Goal: Book appointment/travel/reservation

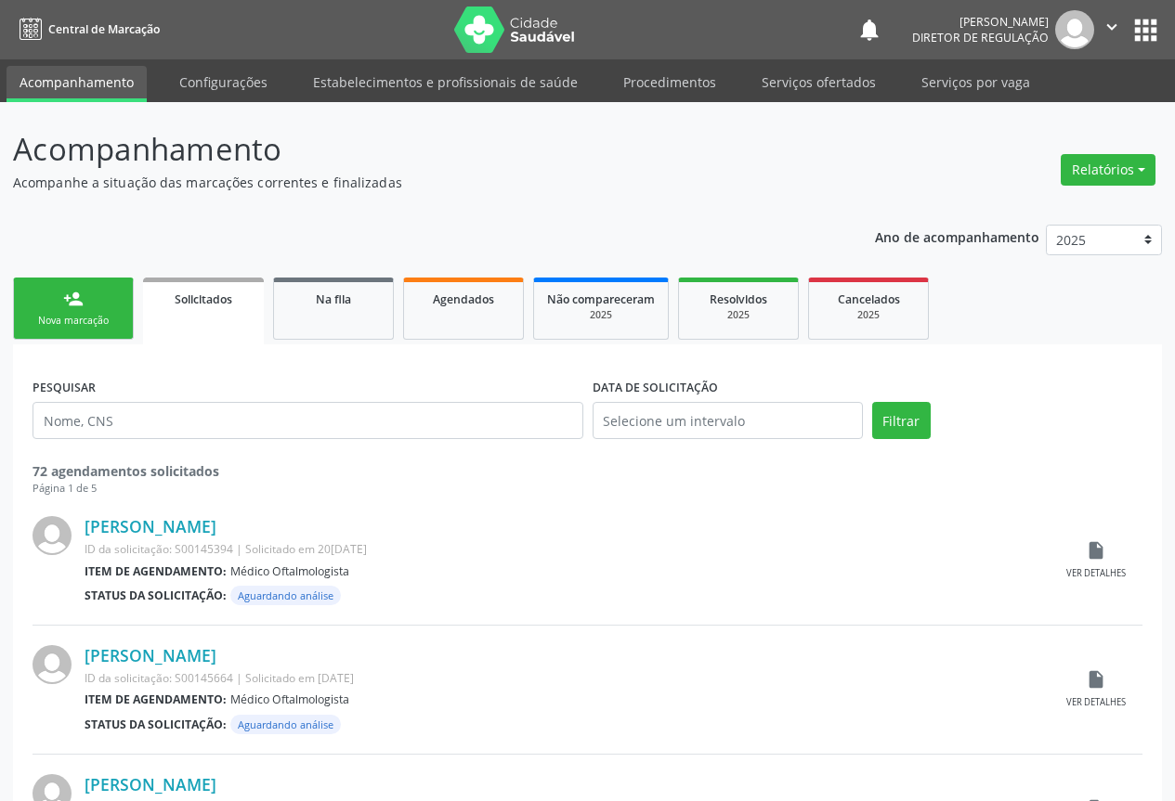
click at [103, 319] on div "Nova marcação" at bounding box center [73, 321] width 93 height 14
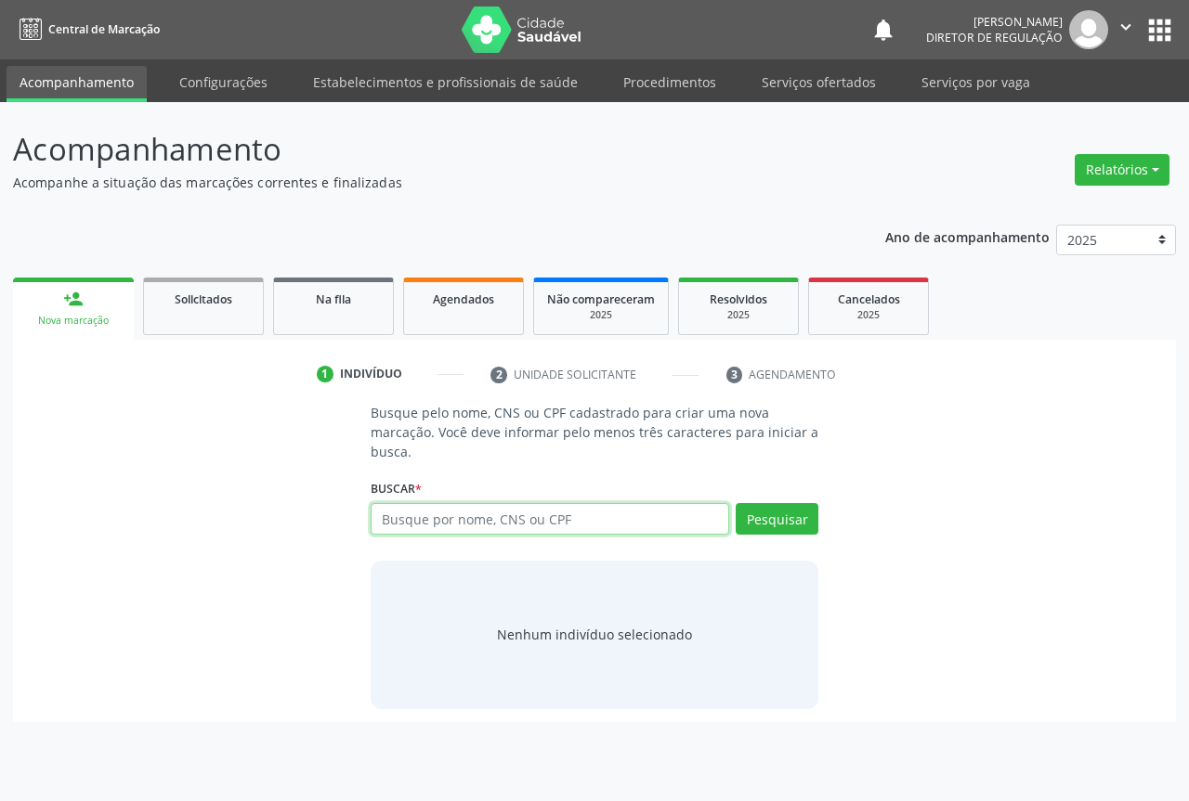
click at [491, 515] on input "text" at bounding box center [550, 519] width 358 height 32
type input "700003108350700"
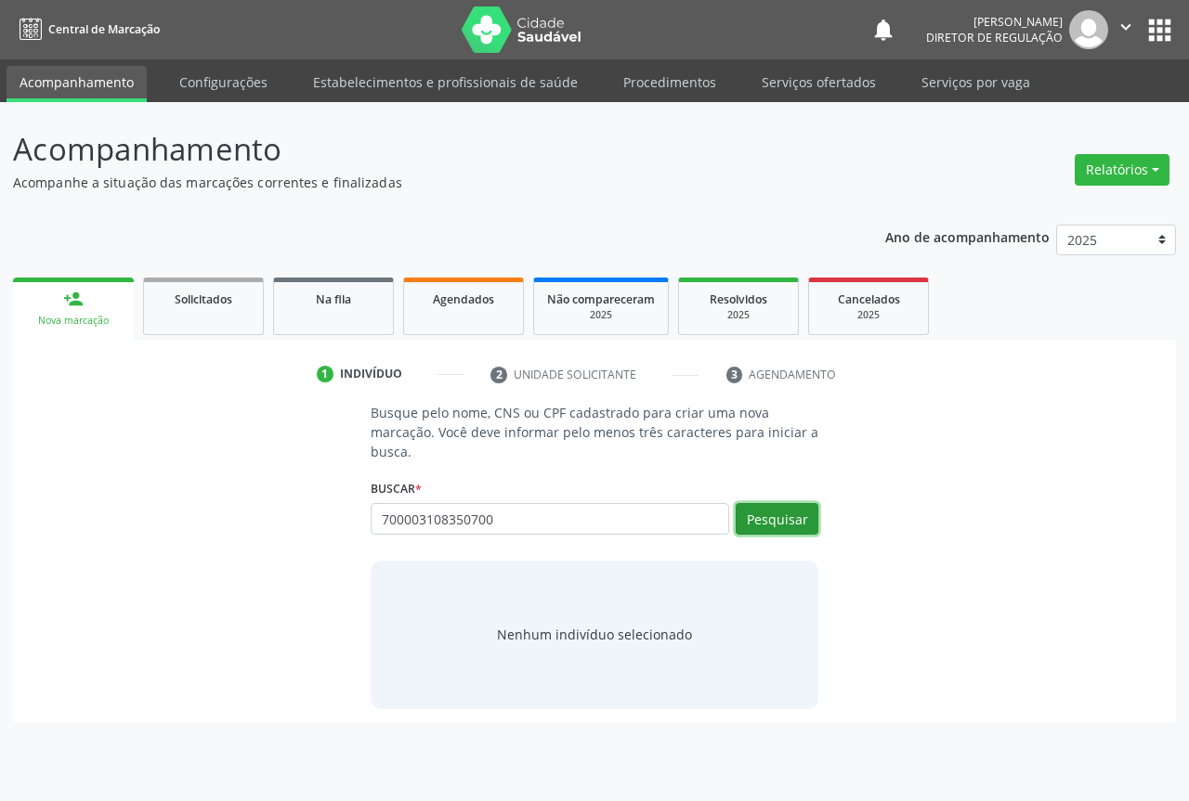
click at [777, 524] on button "Pesquisar" at bounding box center [776, 519] width 83 height 32
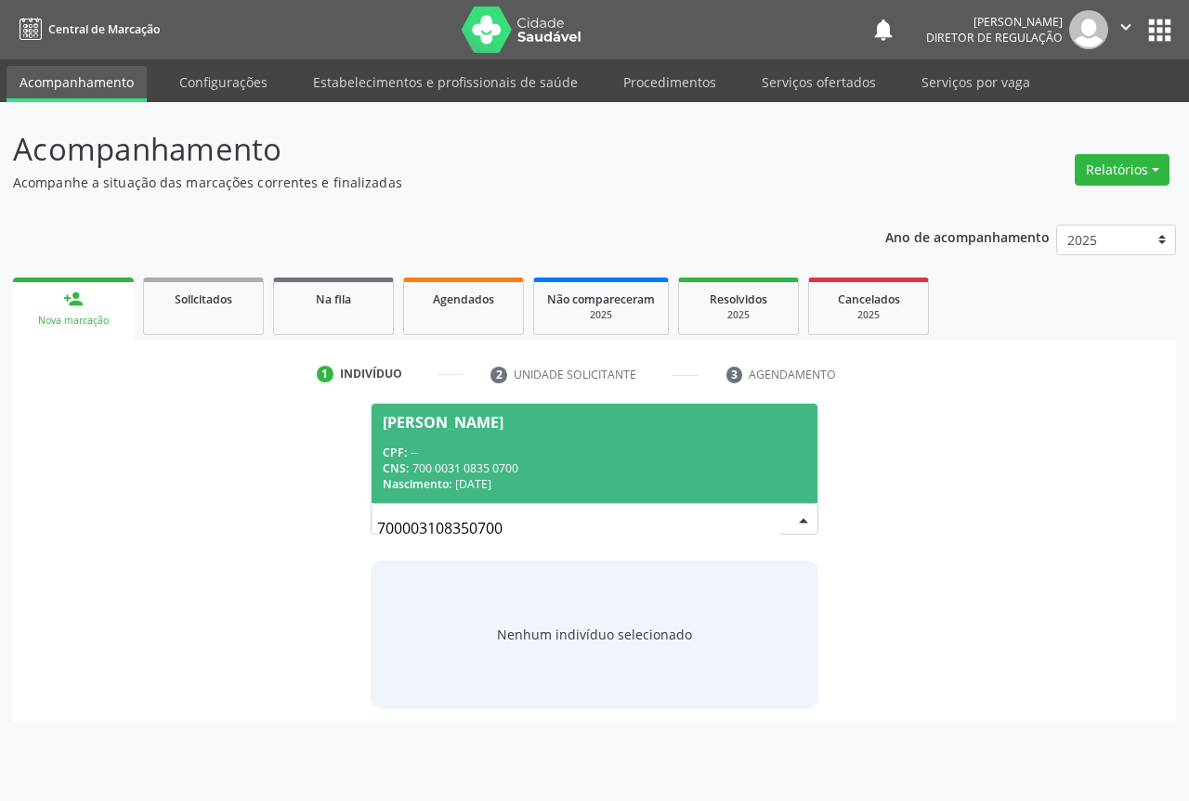
click at [475, 456] on div "CPF: --" at bounding box center [594, 453] width 423 height 16
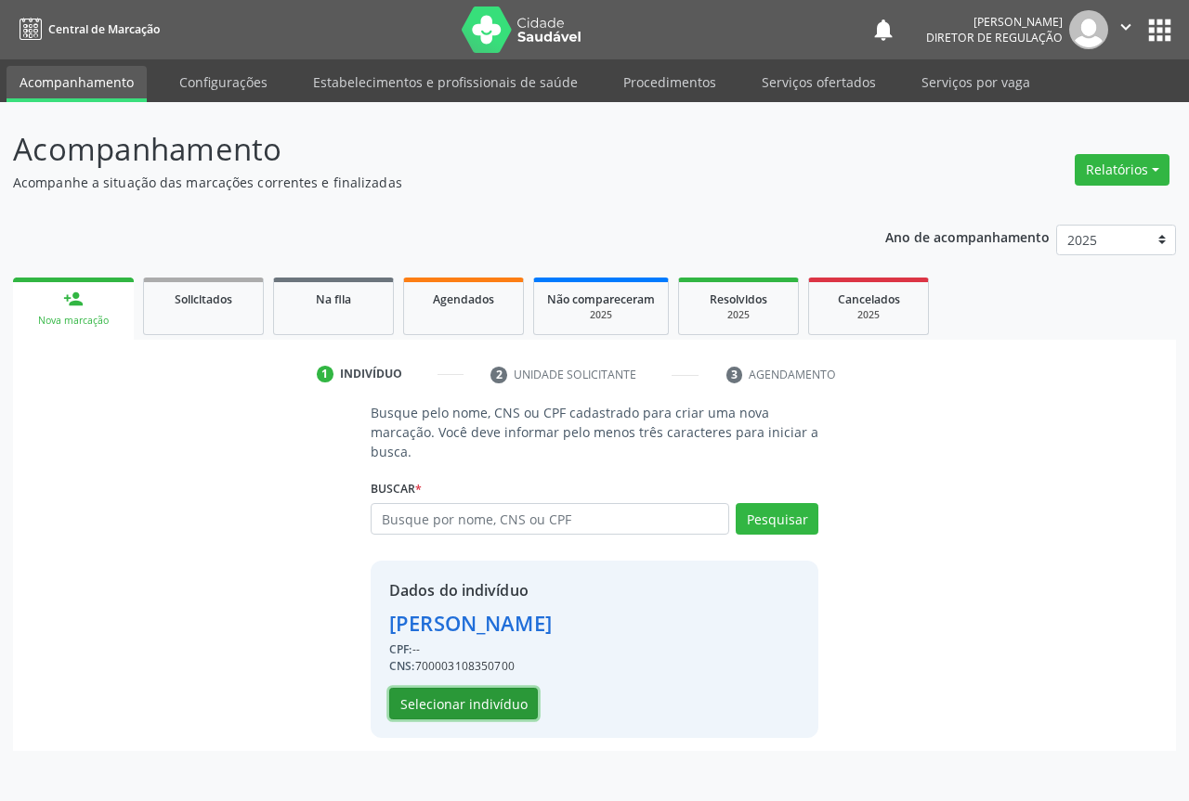
click at [457, 698] on button "Selecionar indivíduo" at bounding box center [463, 704] width 149 height 32
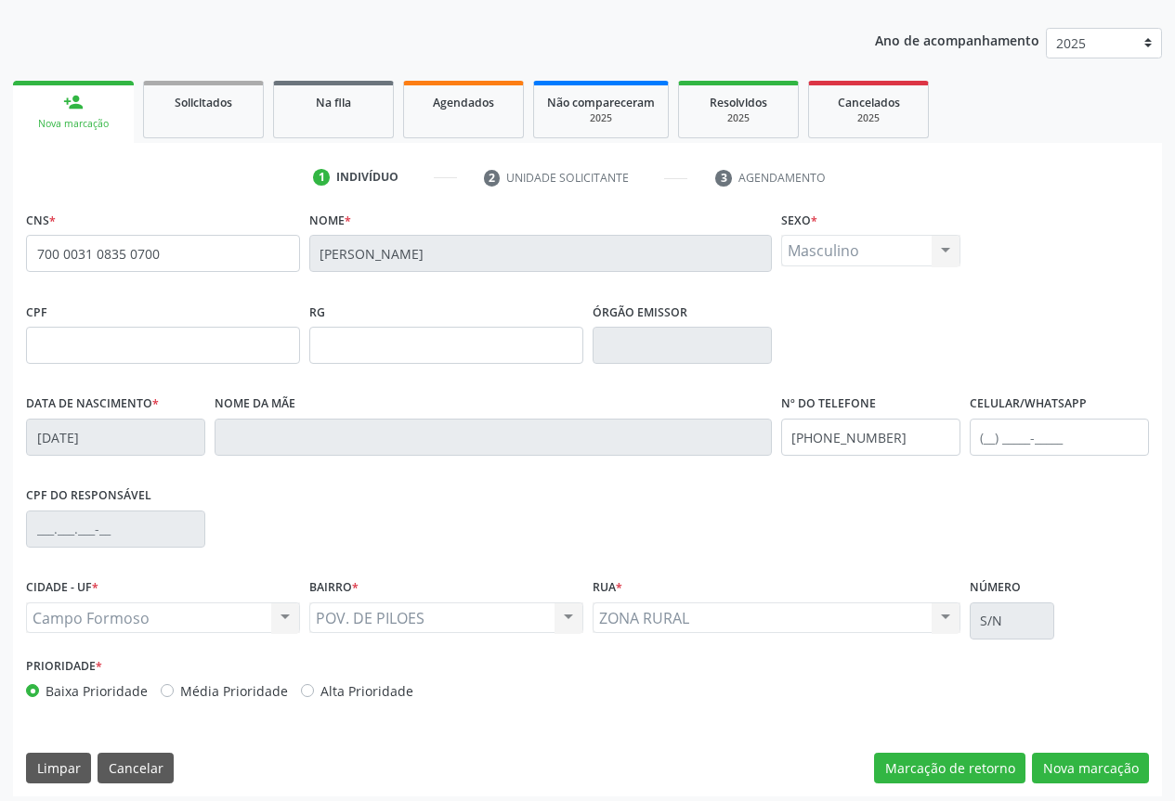
scroll to position [205, 0]
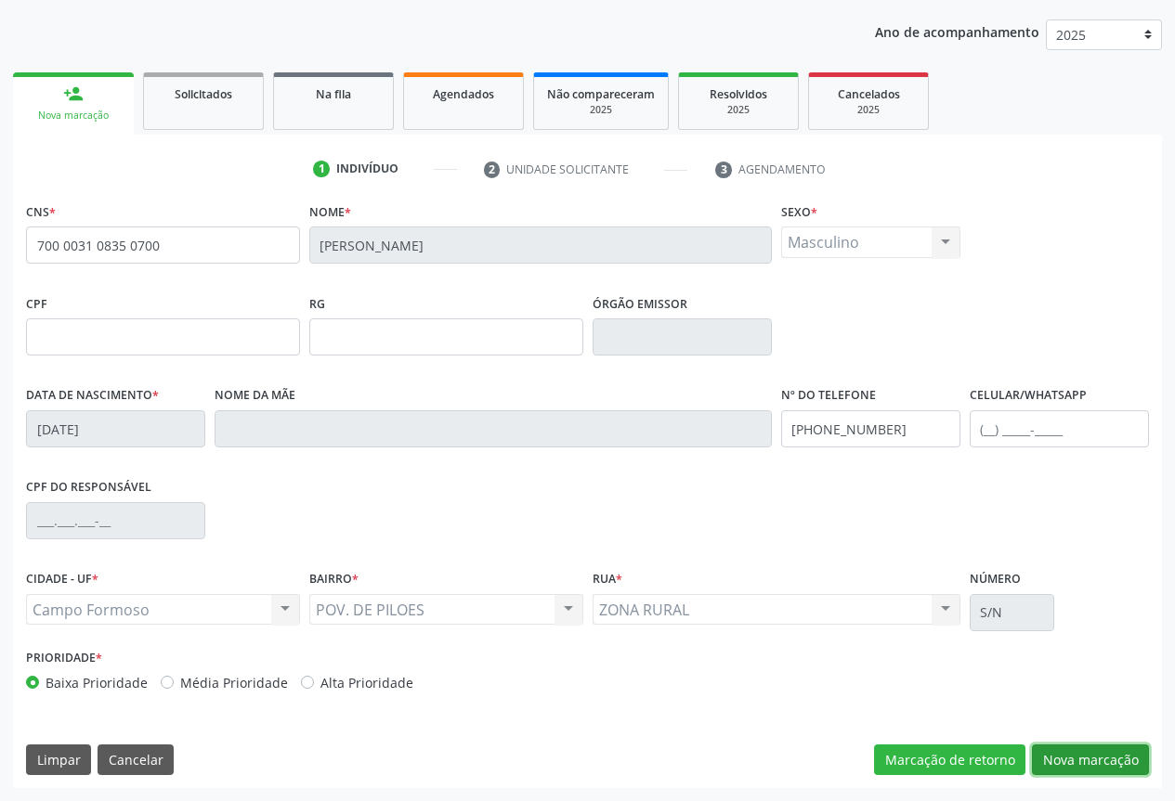
click at [1087, 761] on button "Nova marcação" at bounding box center [1090, 761] width 117 height 32
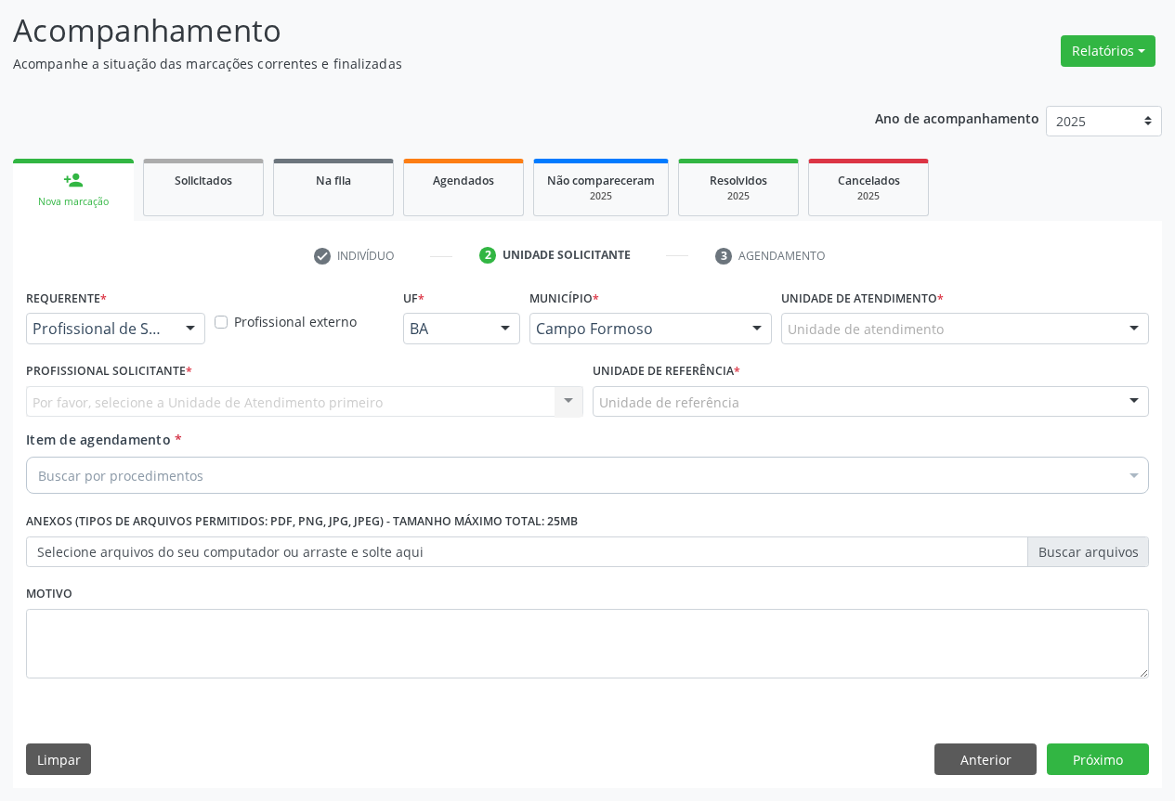
scroll to position [119, 0]
click at [185, 328] on div at bounding box center [190, 330] width 28 height 32
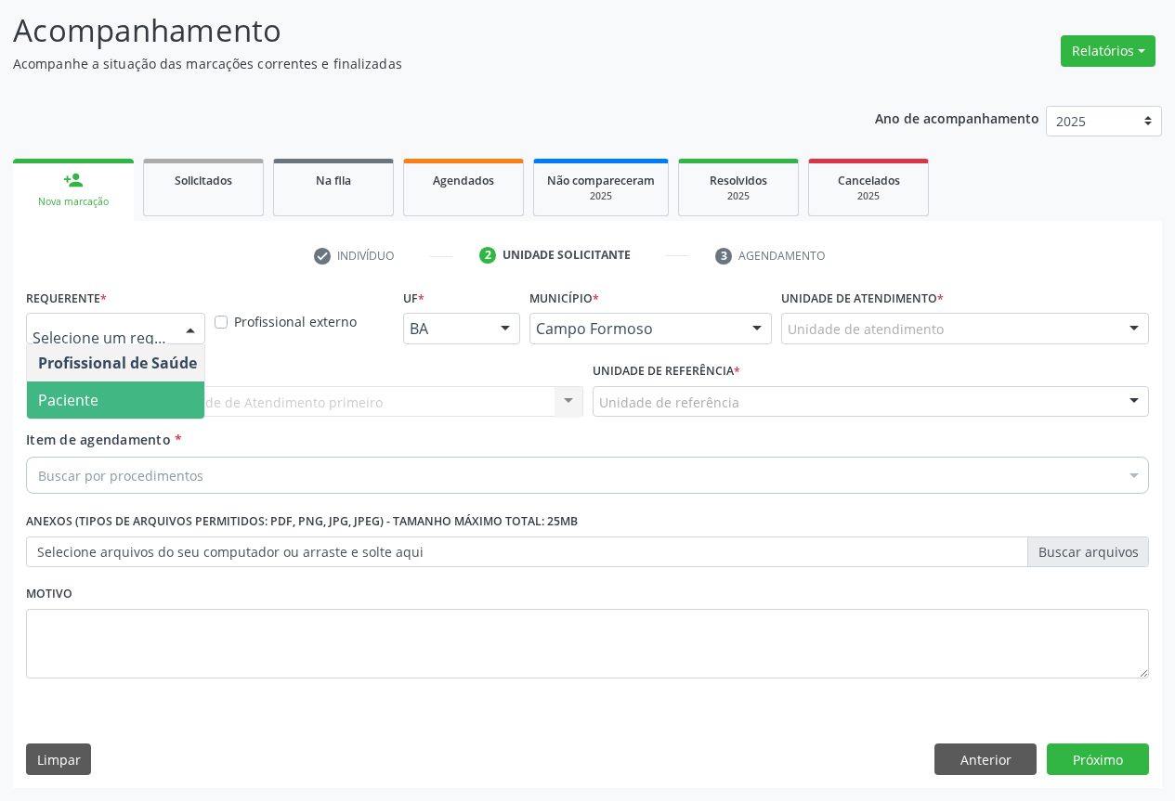
click at [104, 403] on span "Paciente" at bounding box center [117, 400] width 181 height 37
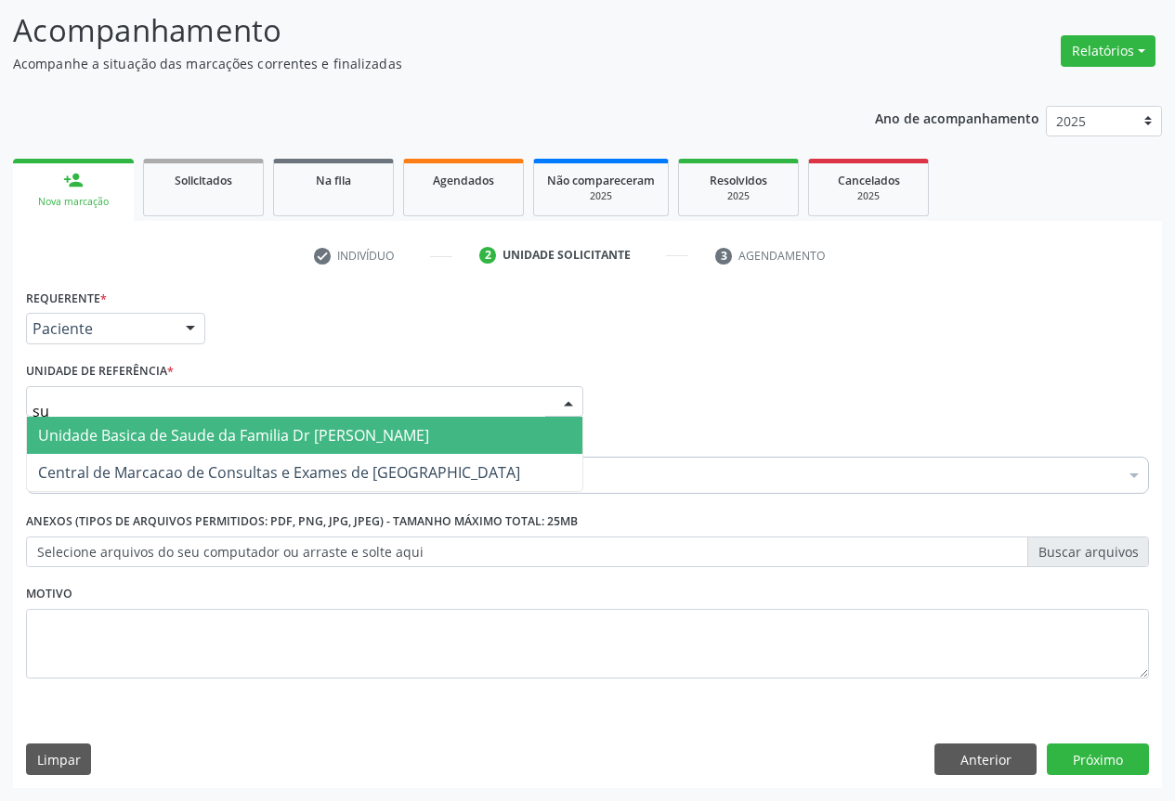
type input "sud"
click at [135, 429] on span "Unidade Basica de Saude da Familia Dr [PERSON_NAME]" at bounding box center [233, 435] width 391 height 20
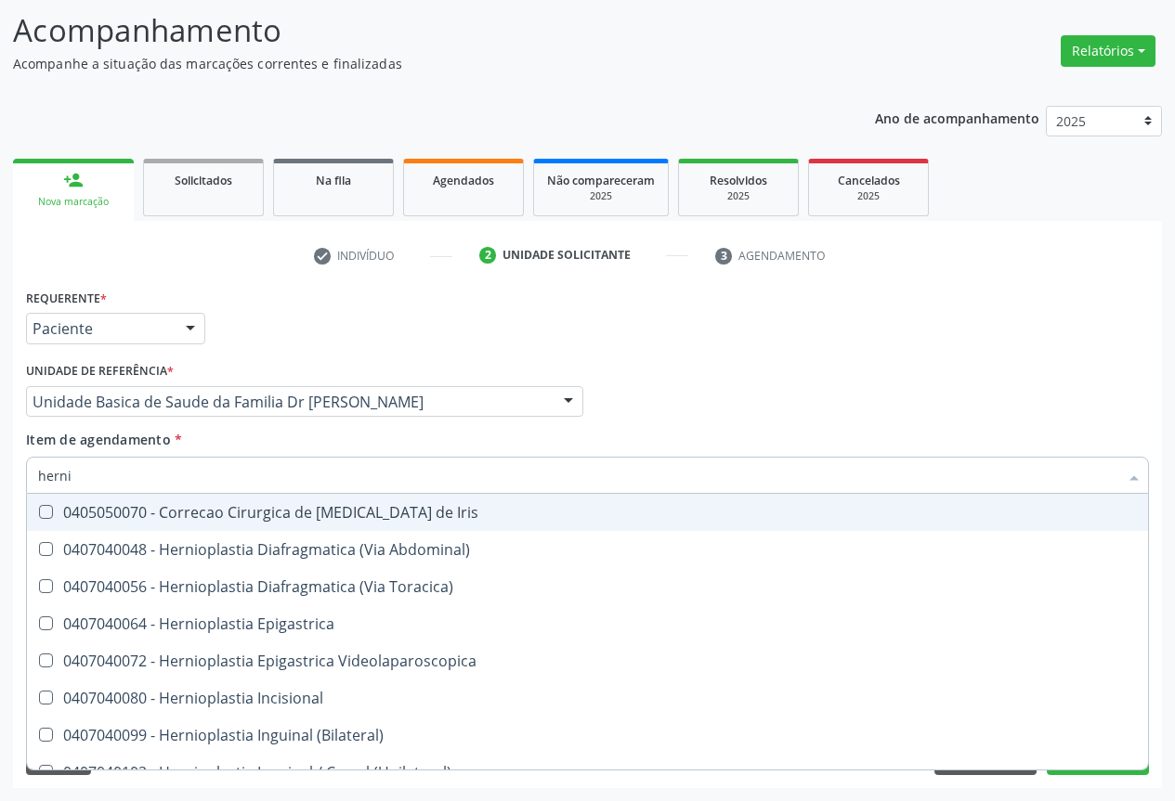
type input "hernio"
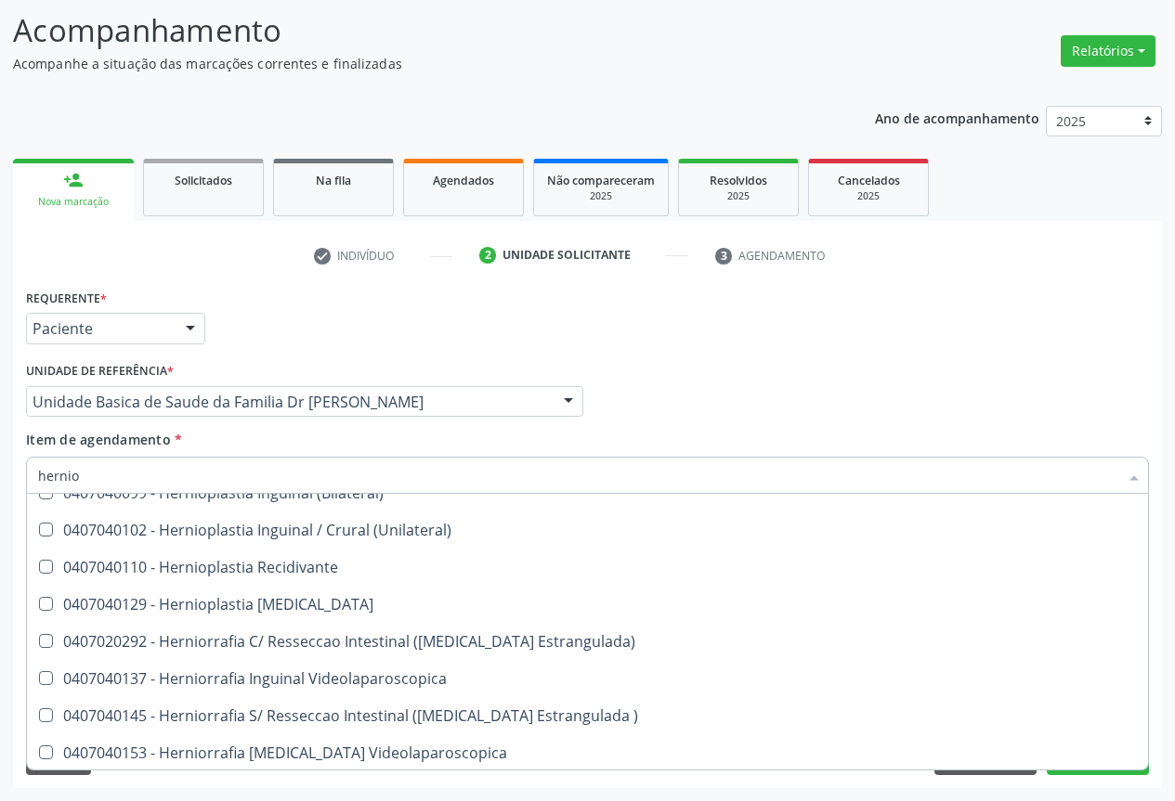
scroll to position [207, 0]
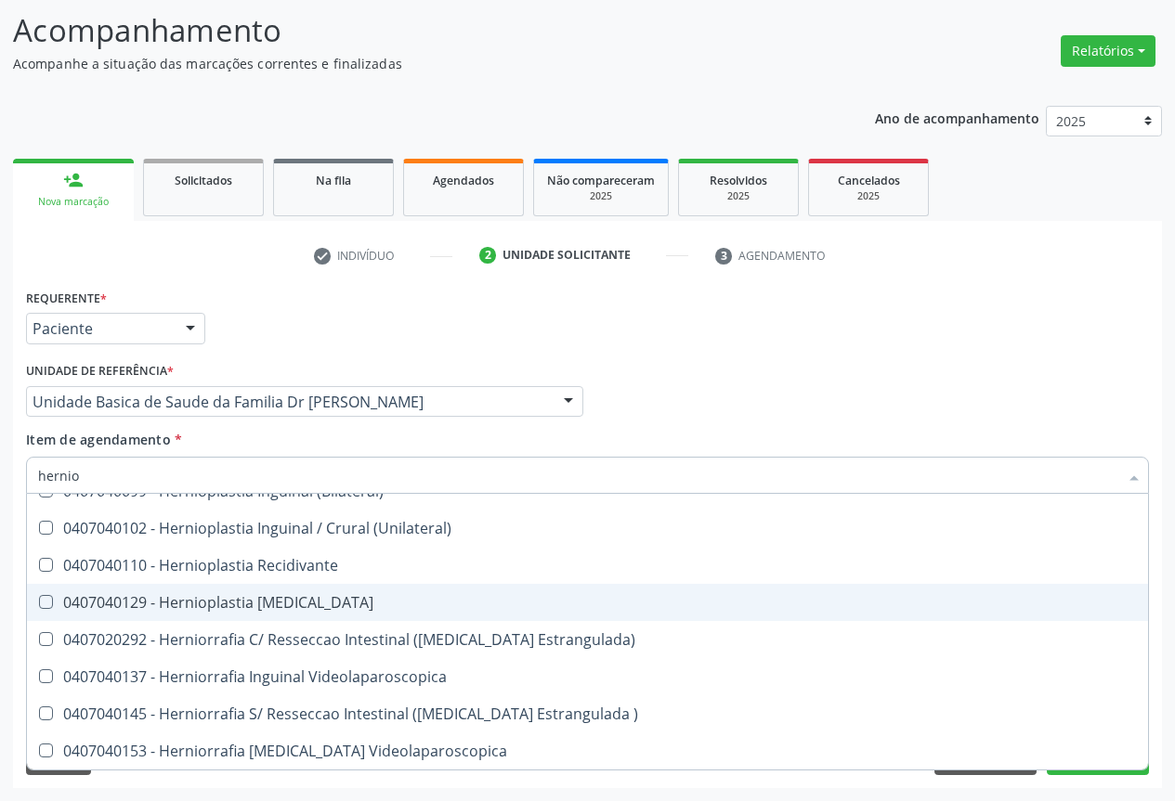
click at [253, 596] on div "0407040129 - Hernioplastia [MEDICAL_DATA]" at bounding box center [587, 602] width 1099 height 15
checkbox Umbilical "true"
click at [1098, 771] on button "Próximo" at bounding box center [1098, 760] width 102 height 32
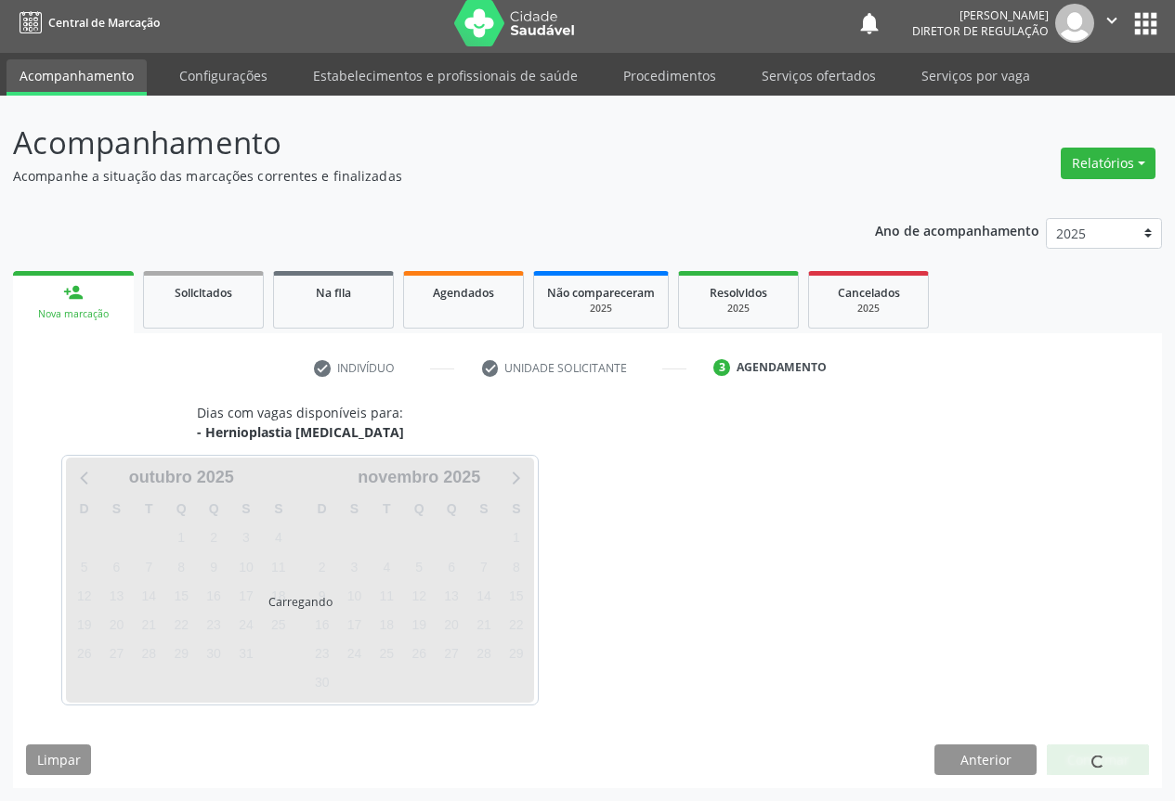
scroll to position [0, 0]
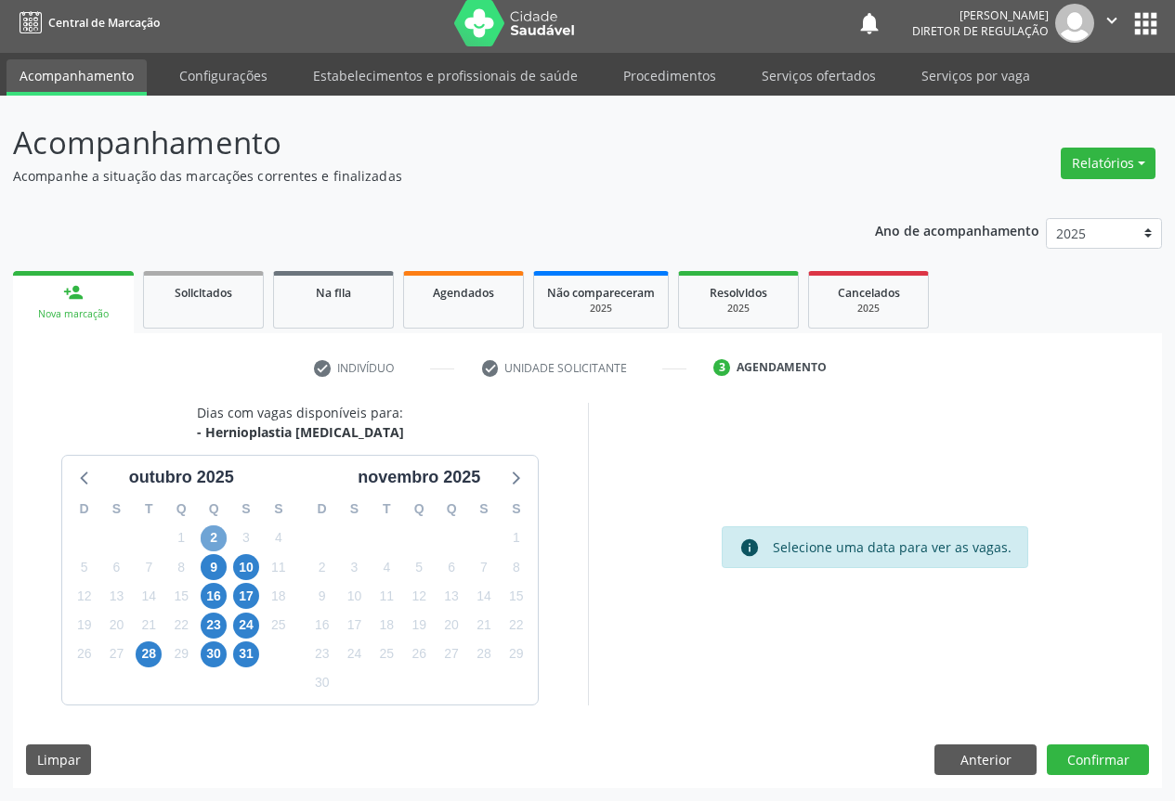
click at [213, 537] on span "2" at bounding box center [214, 539] width 26 height 26
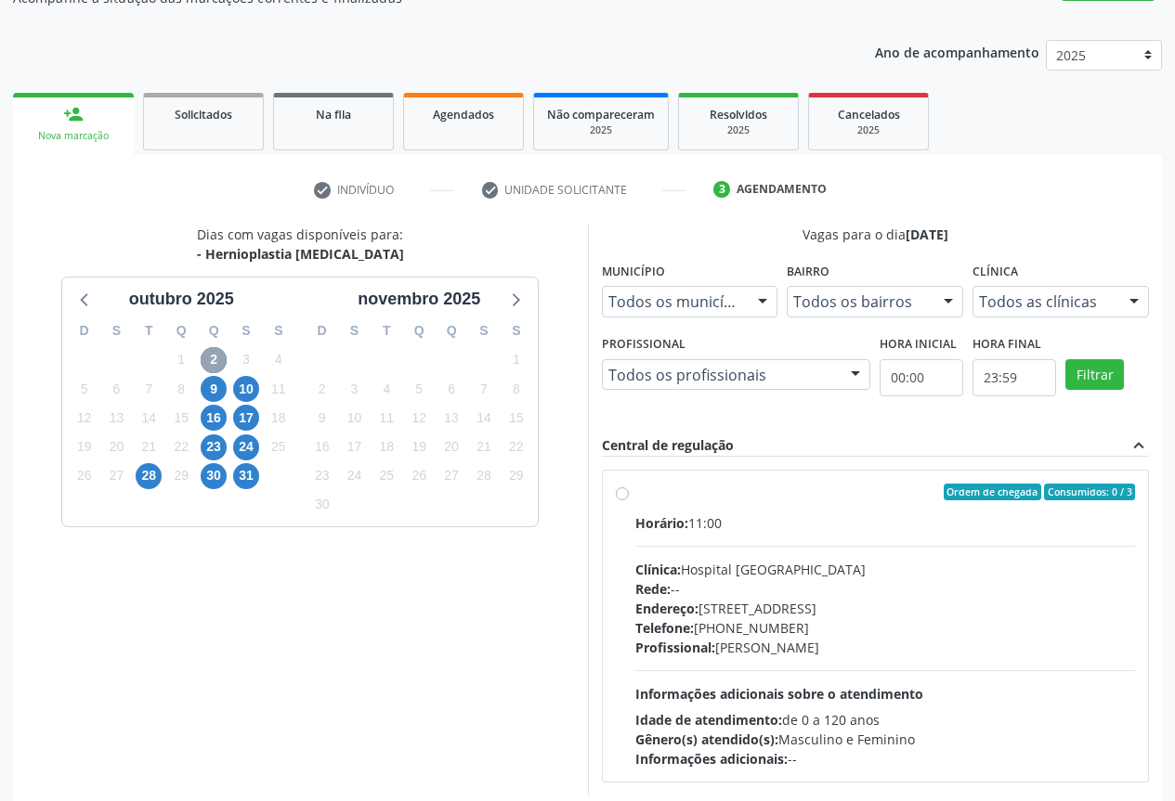
scroll to position [226, 0]
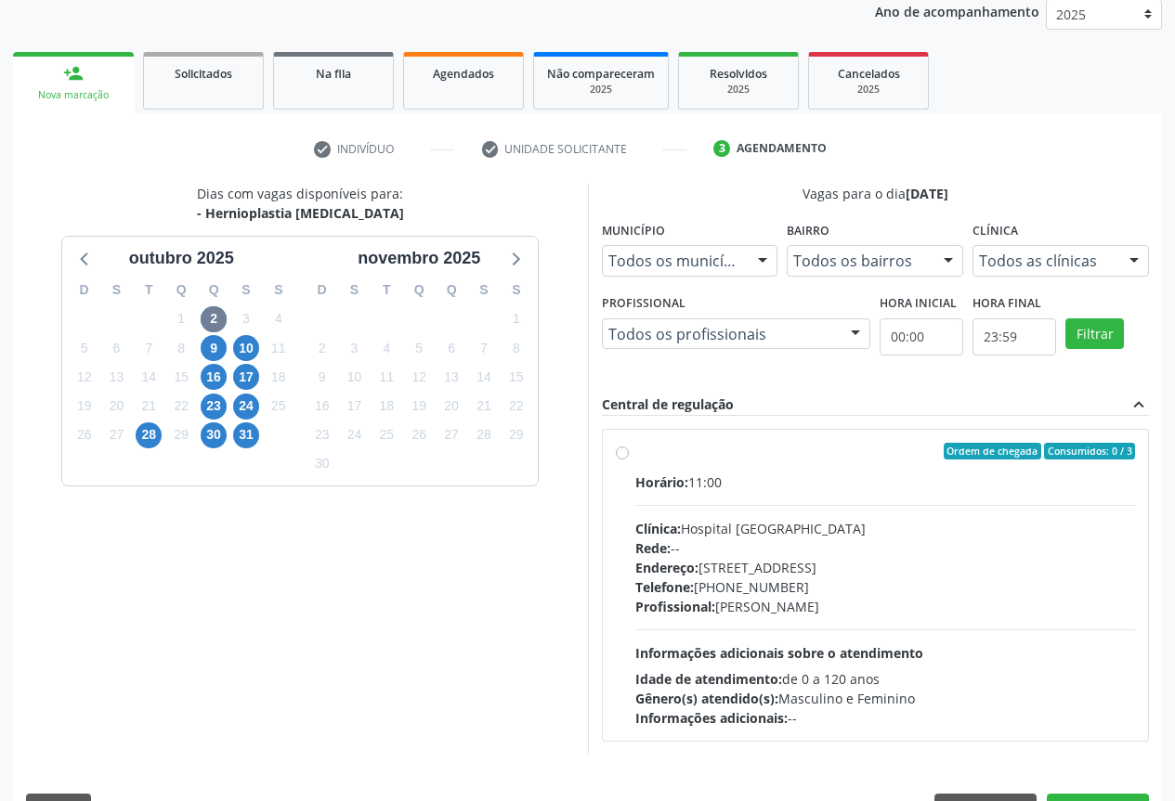
click at [635, 449] on label "Ordem de chegada Consumidos: 0 / 3 Horário: 11:00 Clínica: Hospital [GEOGRAPHIC…" at bounding box center [885, 585] width 501 height 285
click at [618, 449] on input "Ordem de chegada Consumidos: 0 / 3 Horário: 11:00 Clínica: Hospital [GEOGRAPHIC…" at bounding box center [622, 451] width 13 height 17
radio input "true"
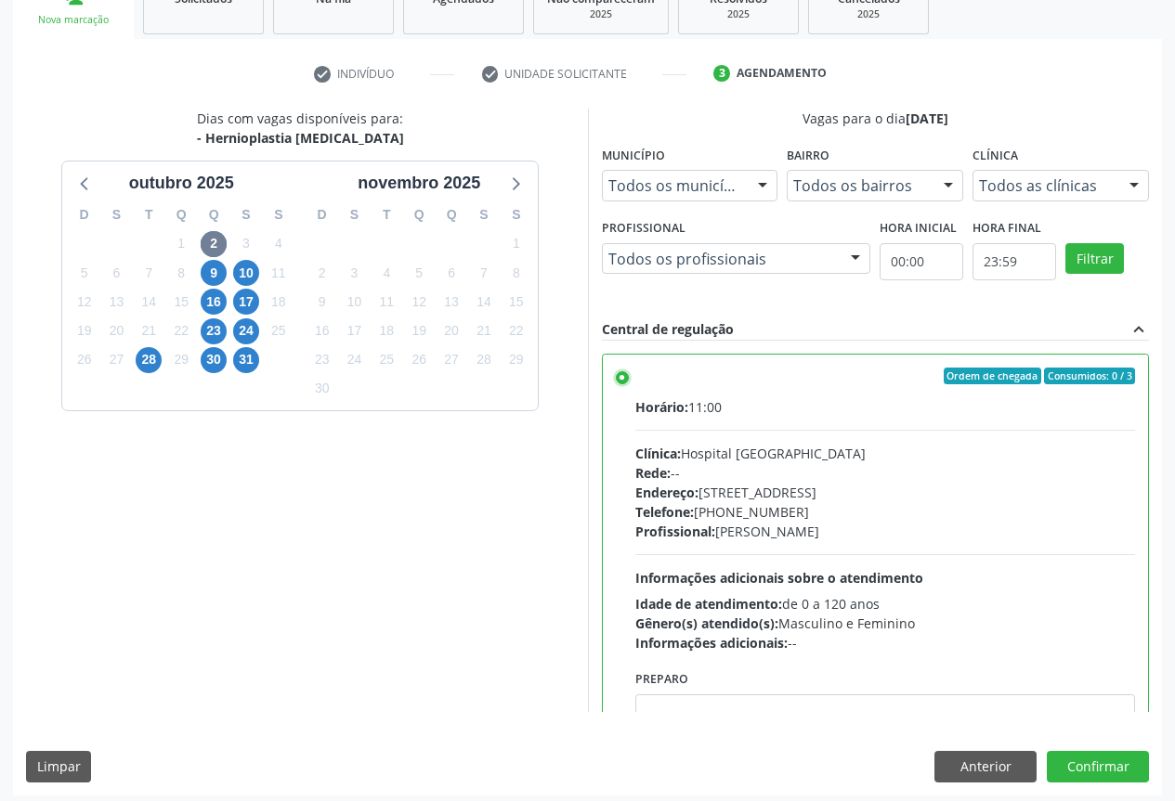
scroll to position [308, 0]
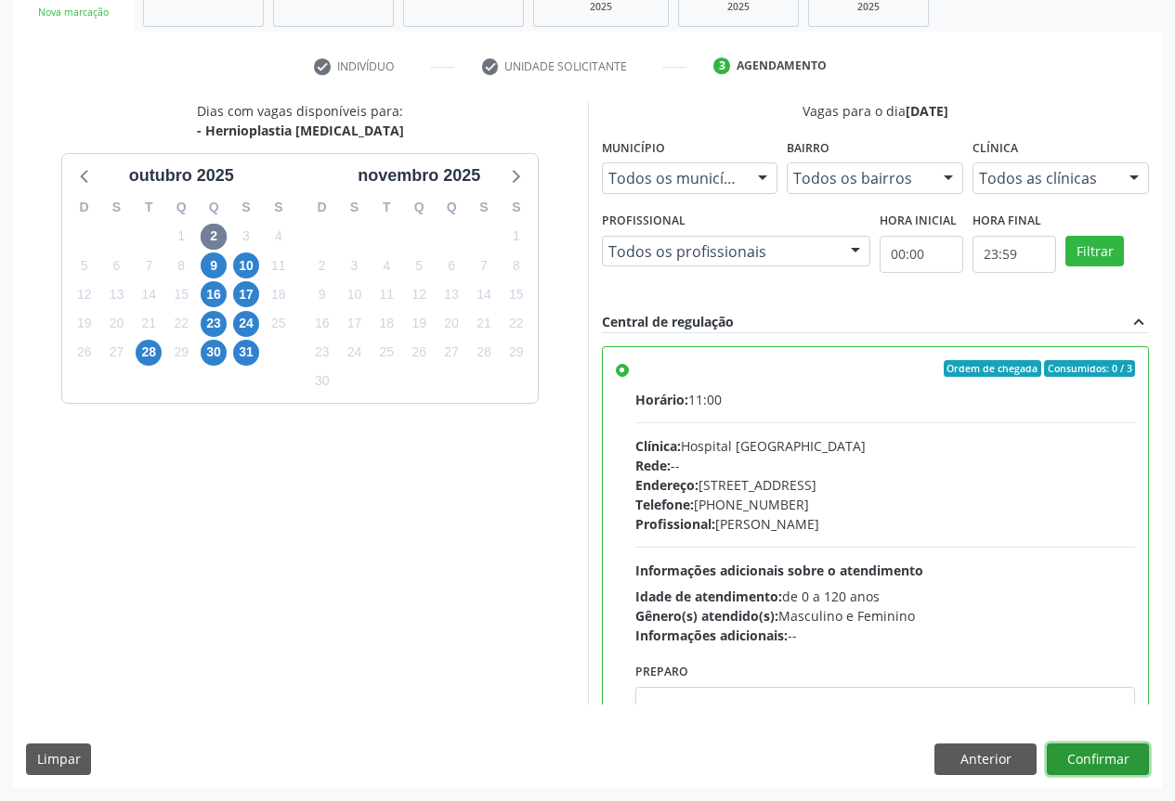
click at [1079, 754] on button "Confirmar" at bounding box center [1098, 760] width 102 height 32
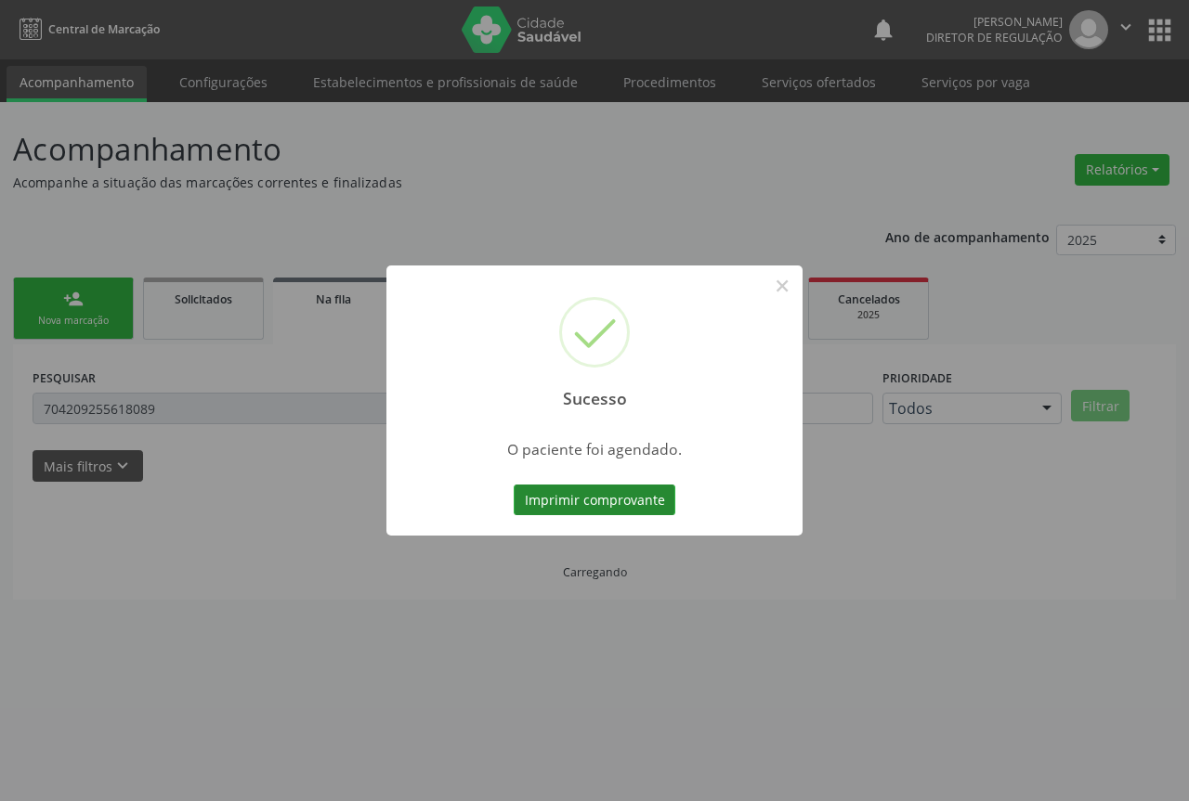
click at [584, 501] on button "Imprimir comprovante" at bounding box center [595, 501] width 162 height 32
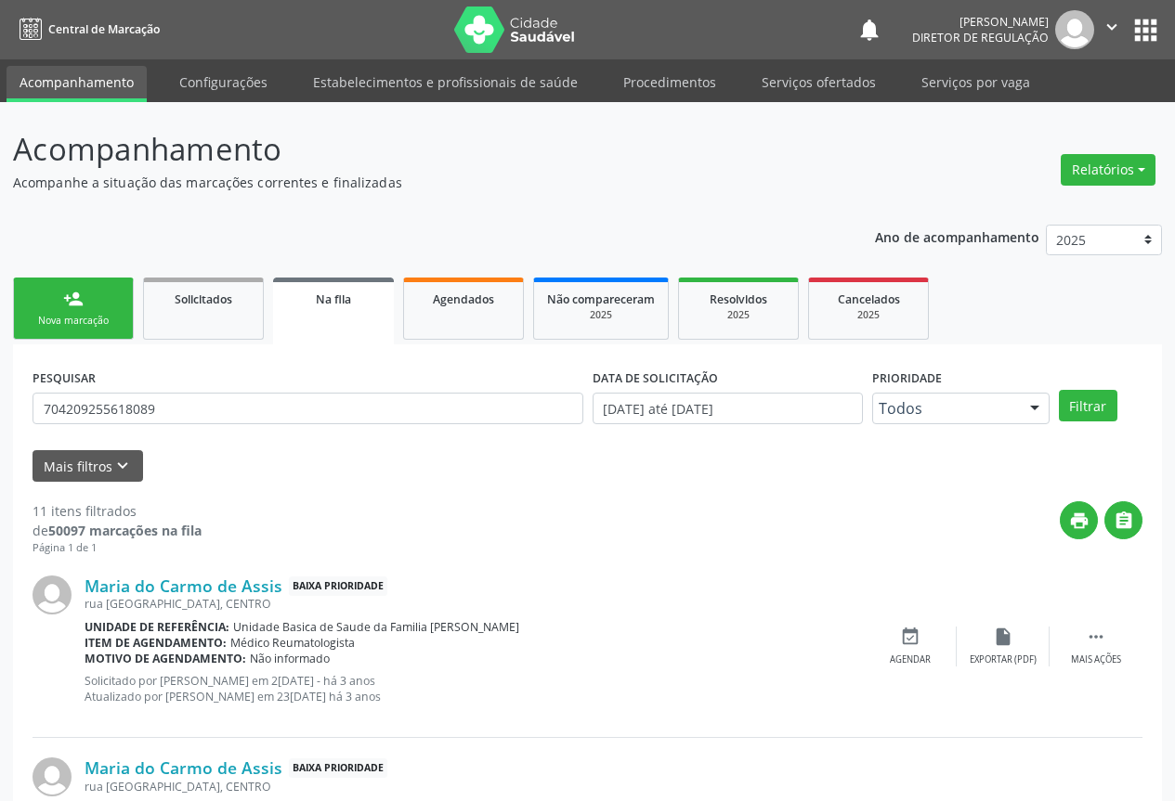
click at [59, 308] on link "person_add Nova marcação" at bounding box center [73, 309] width 121 height 62
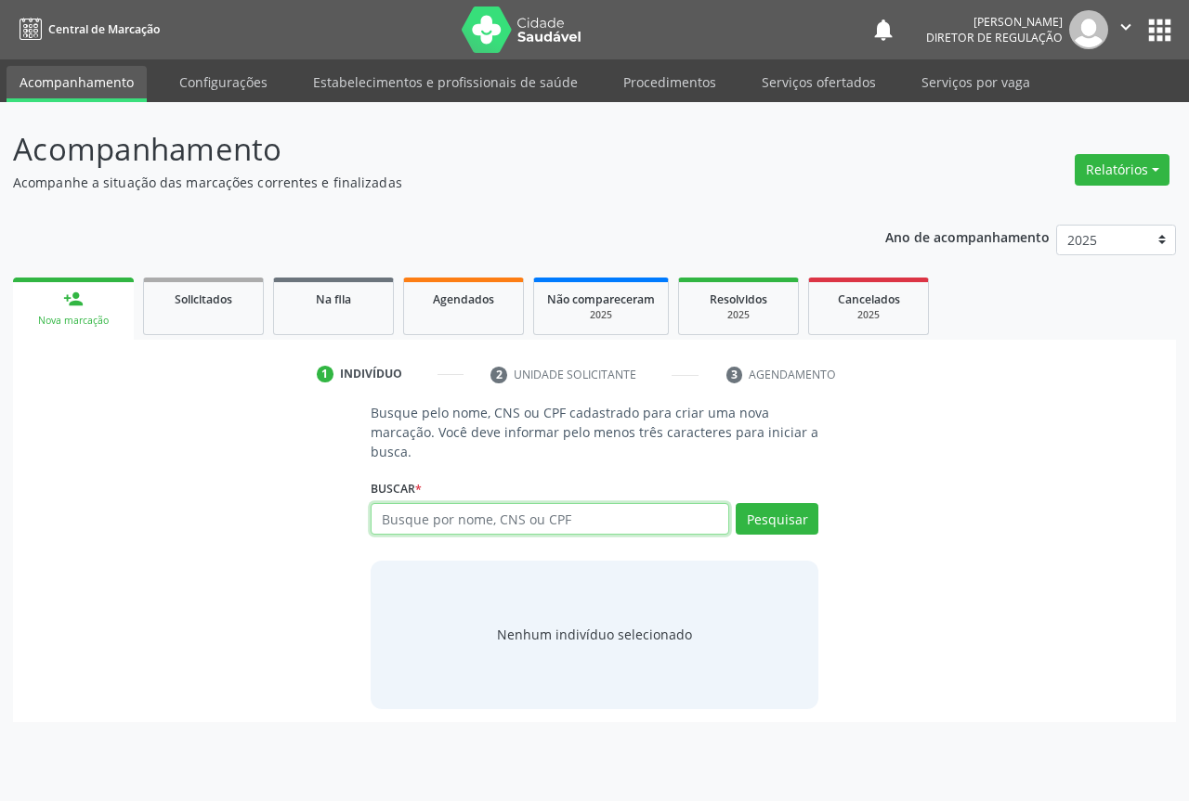
click at [457, 522] on input "text" at bounding box center [550, 519] width 358 height 32
type input "700507922974655"
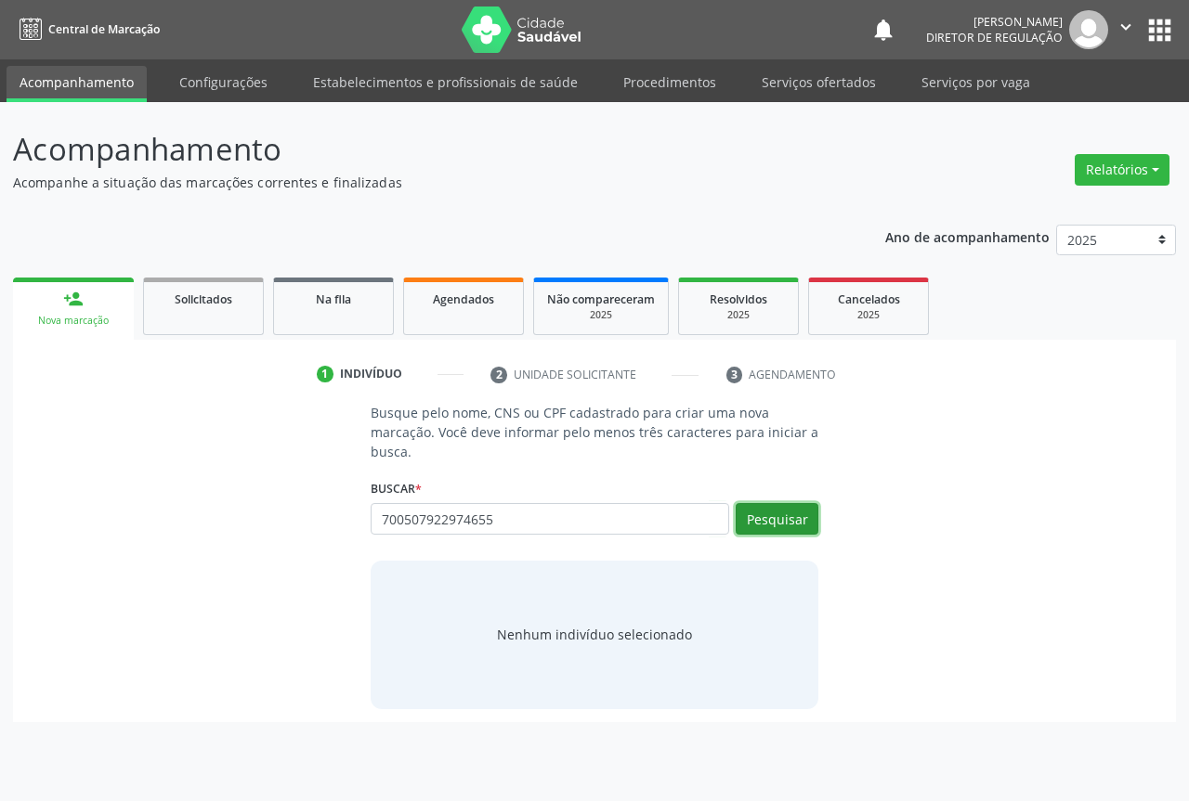
click at [793, 514] on button "Pesquisar" at bounding box center [776, 519] width 83 height 32
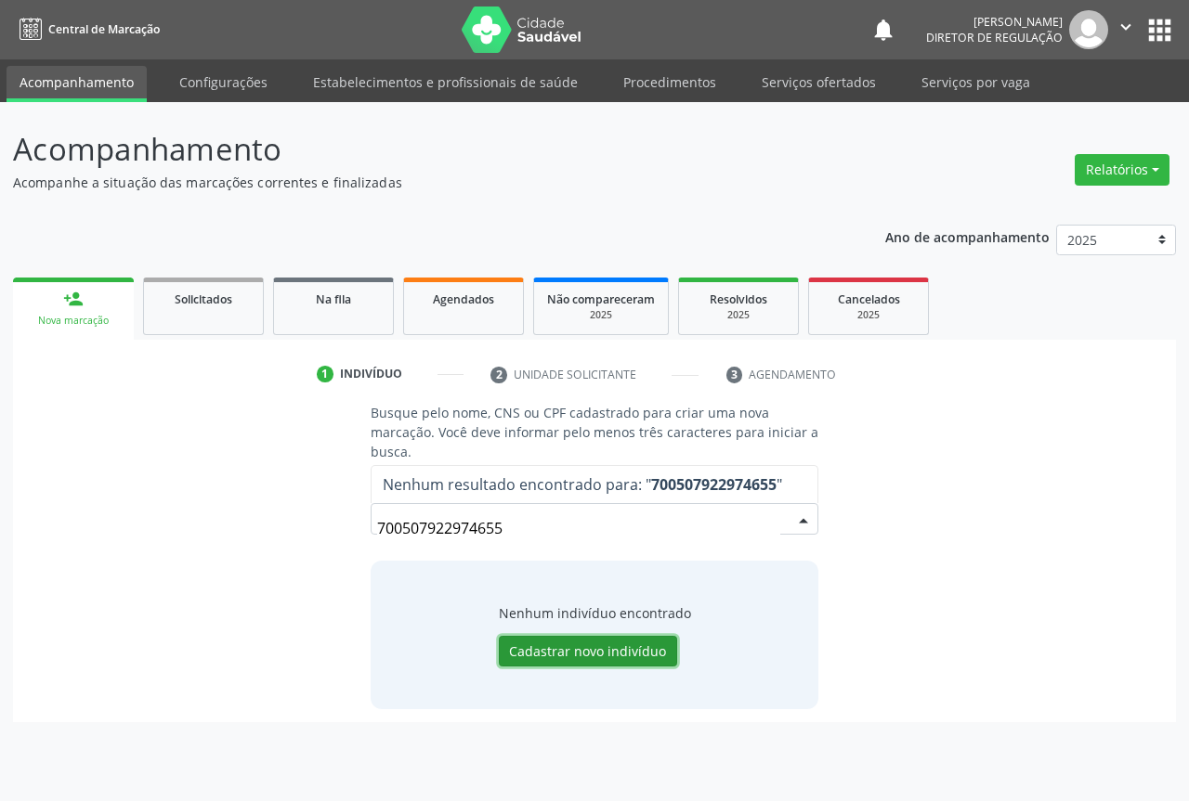
click at [566, 652] on button "Cadastrar novo indivíduo" at bounding box center [588, 652] width 178 height 32
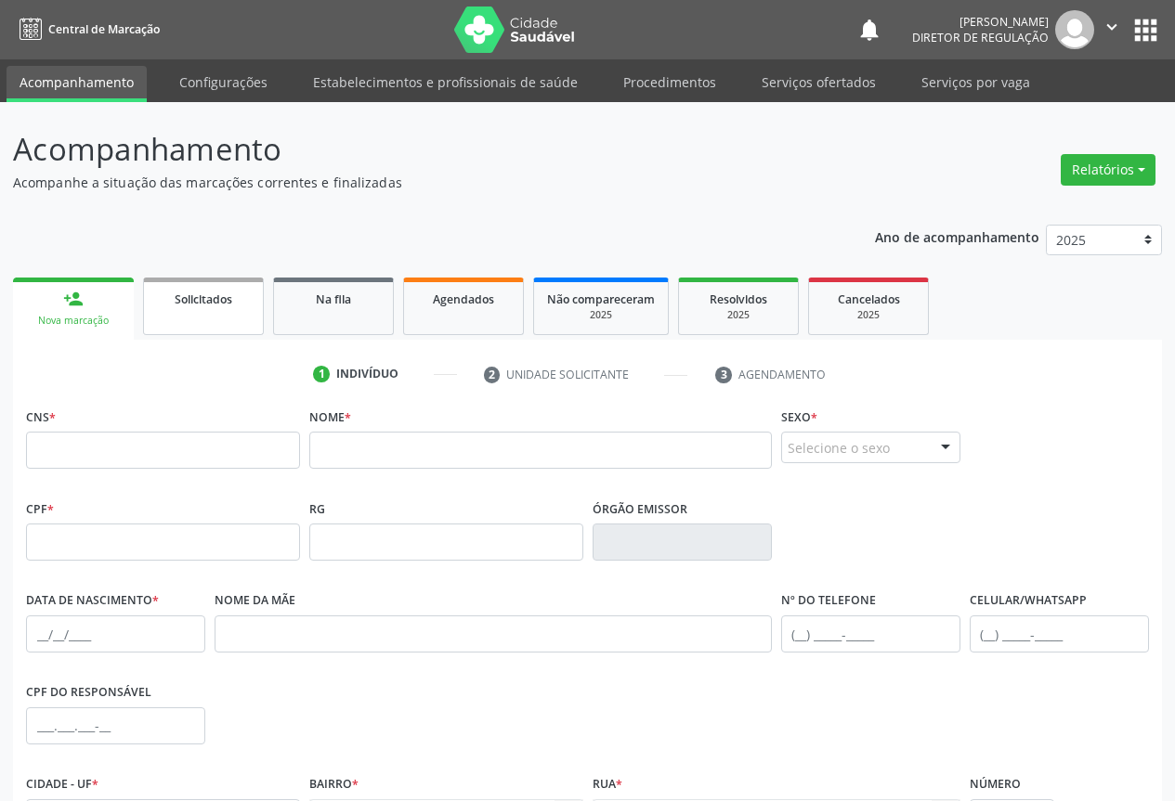
click at [211, 303] on span "Solicitados" at bounding box center [204, 300] width 58 height 16
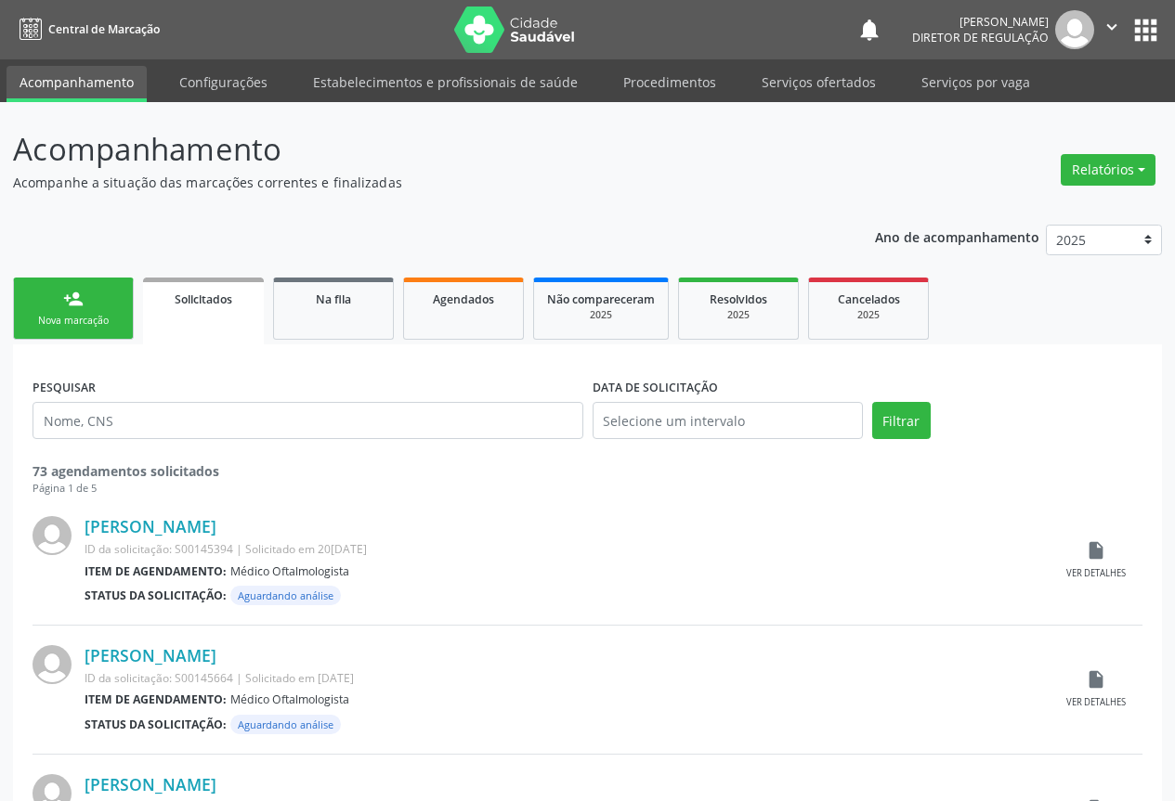
click at [80, 315] on div "Nova marcação" at bounding box center [73, 321] width 93 height 14
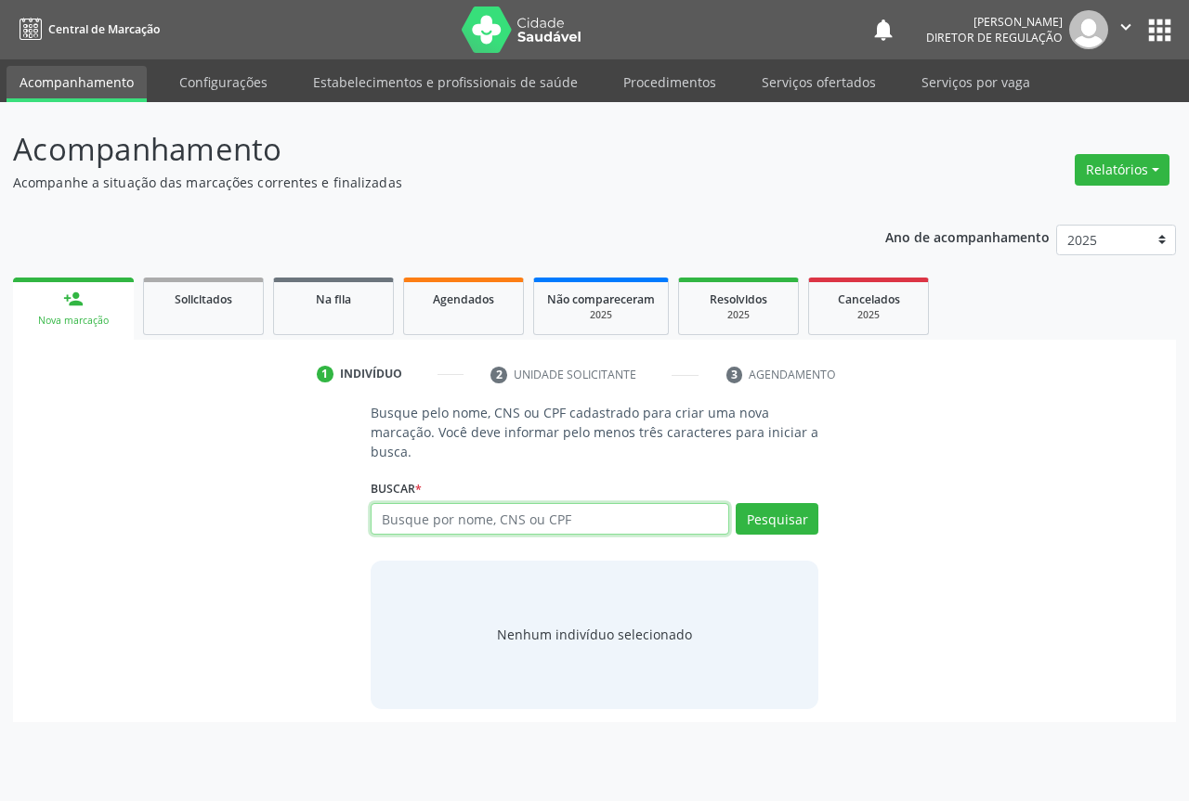
click at [399, 520] on input "text" at bounding box center [550, 519] width 358 height 32
type input "700507922974655"
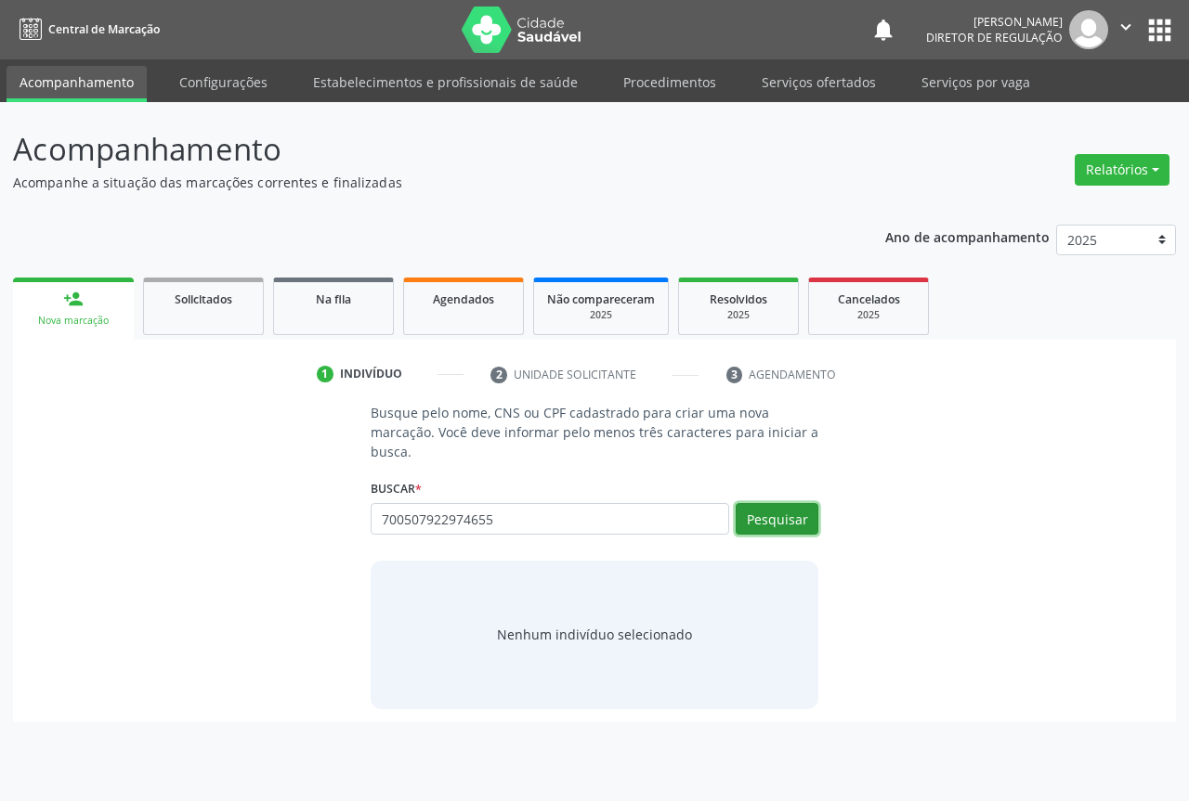
click at [776, 522] on button "Pesquisar" at bounding box center [776, 519] width 83 height 32
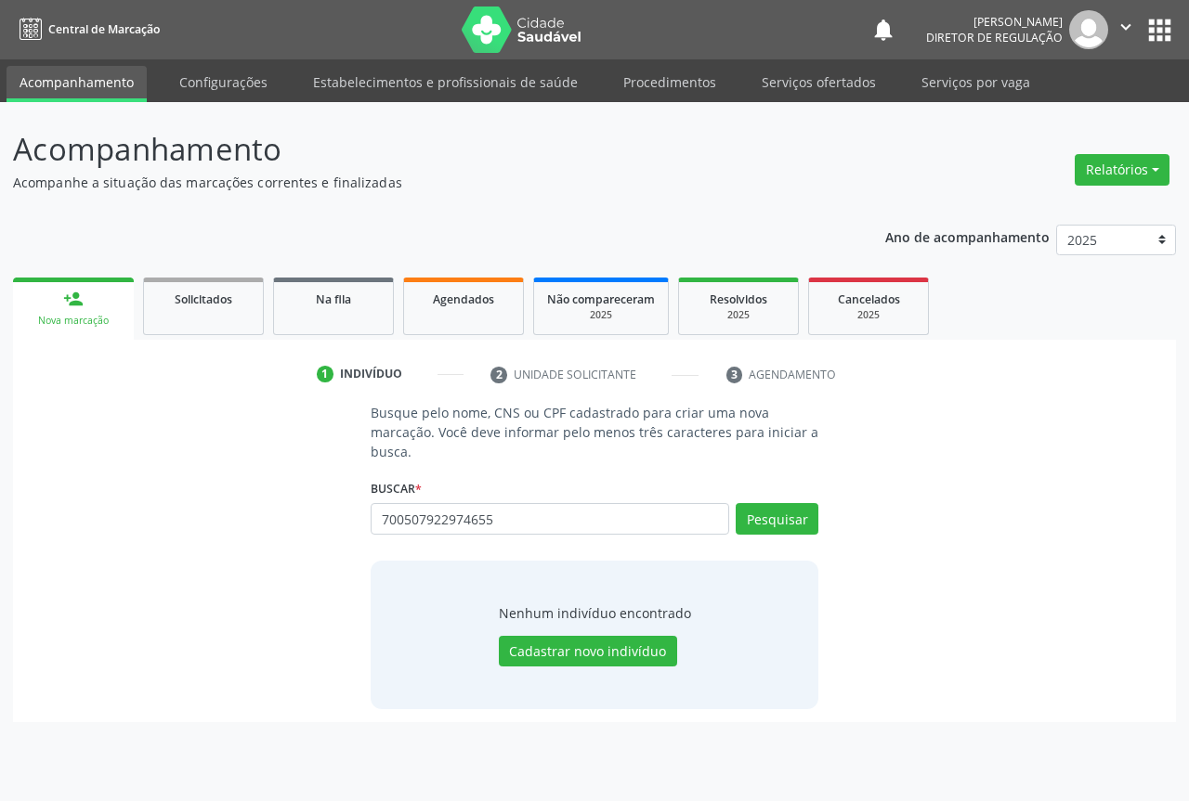
click at [375, 527] on div "700507922974655 Busque por nome, CNS ou CPF Nenhum resultado encontrado para: "…" at bounding box center [595, 525] width 448 height 45
drag, startPoint x: 382, startPoint y: 514, endPoint x: 565, endPoint y: 514, distance: 182.9
click at [565, 514] on input "700507922974655" at bounding box center [550, 519] width 358 height 32
type input "00241887518"
click at [786, 520] on button "Pesquisar" at bounding box center [776, 519] width 83 height 32
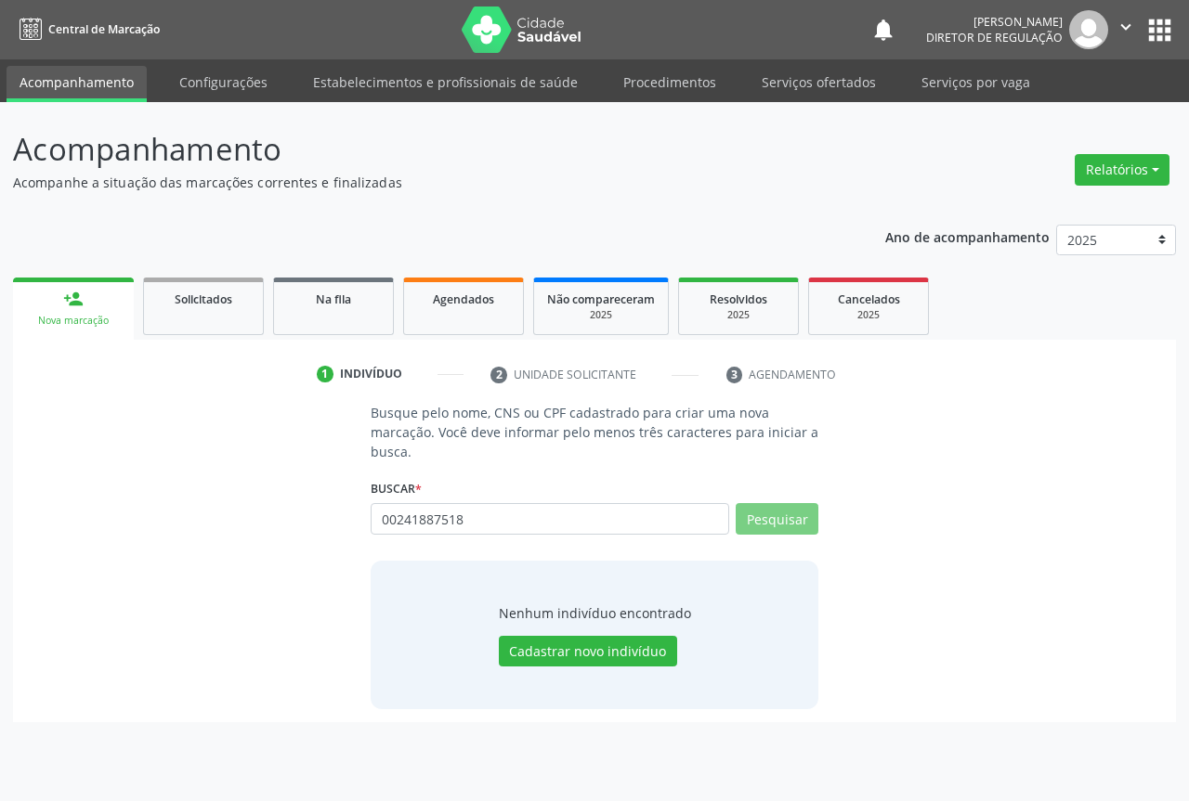
type input "00241887518"
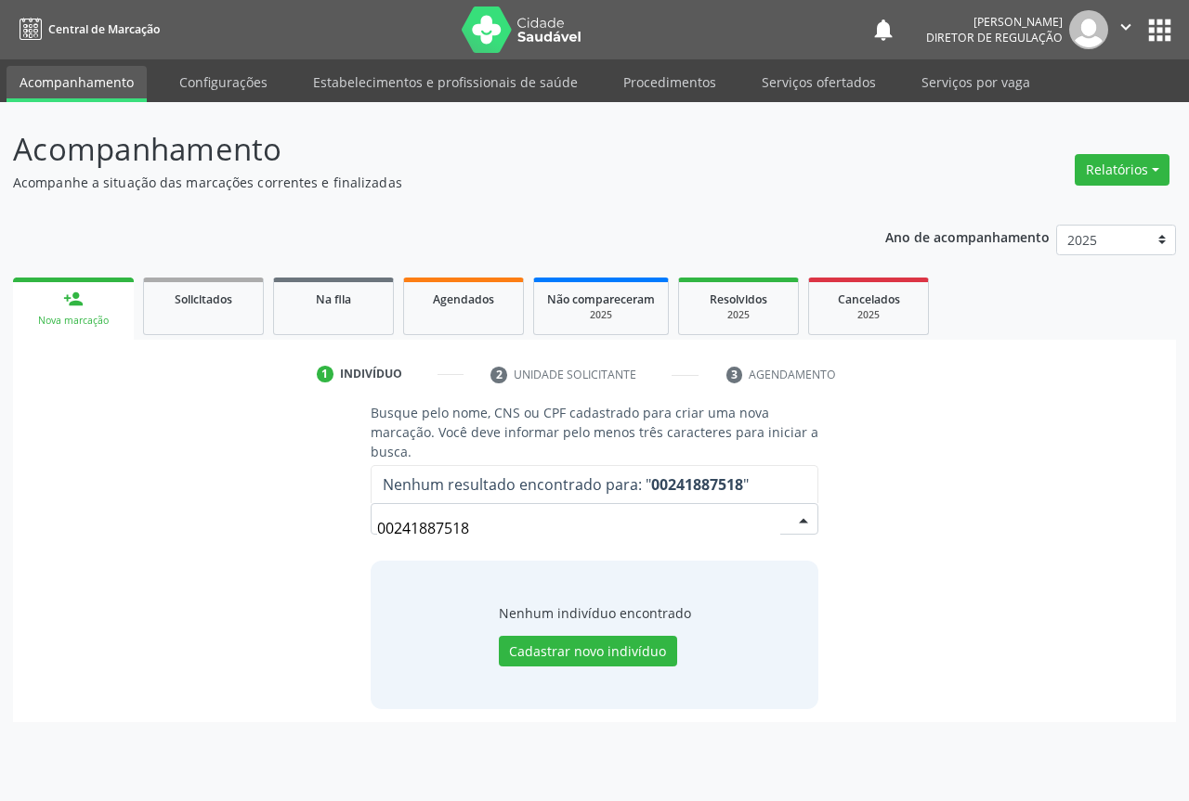
click at [411, 527] on input "00241887518" at bounding box center [578, 528] width 403 height 37
drag, startPoint x: 381, startPoint y: 523, endPoint x: 520, endPoint y: 545, distance: 141.1
click at [520, 545] on input "00241887518" at bounding box center [578, 528] width 403 height 37
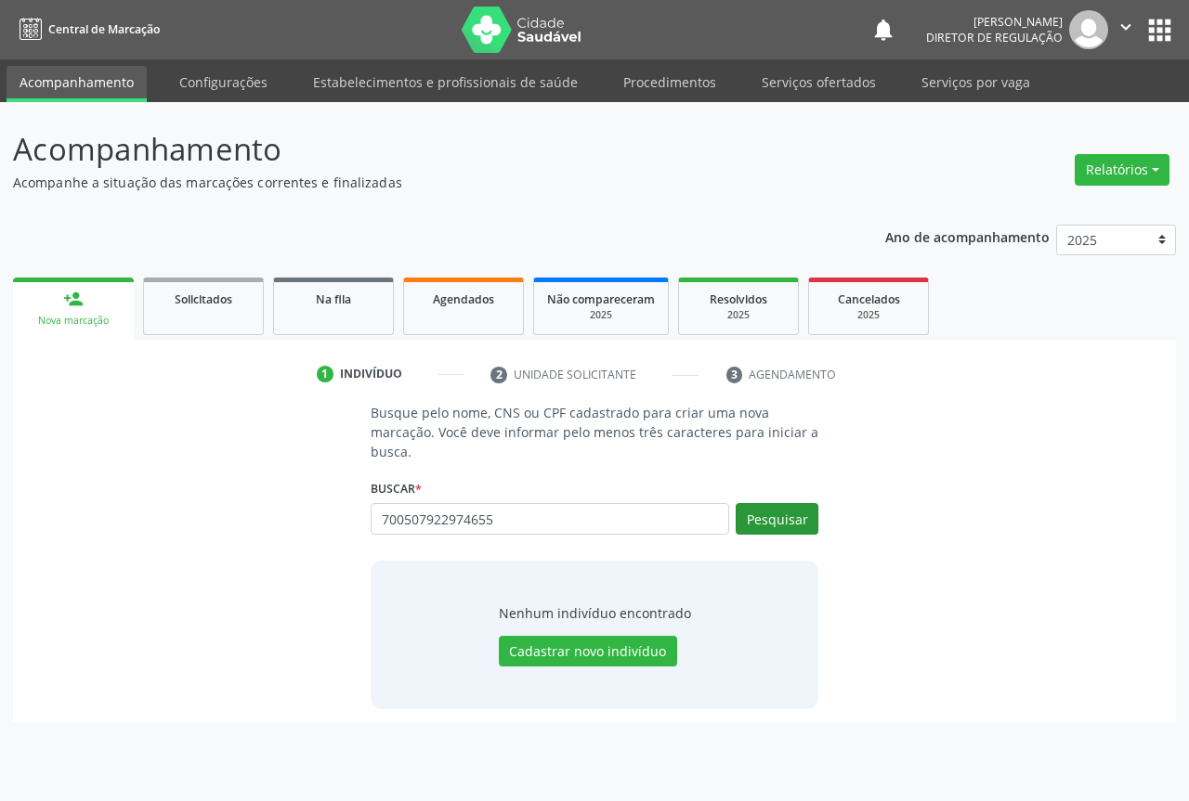
type input "700507922974655"
click at [790, 519] on button "Pesquisar" at bounding box center [776, 519] width 83 height 32
click at [558, 648] on button "Cadastrar novo indivíduo" at bounding box center [588, 652] width 178 height 32
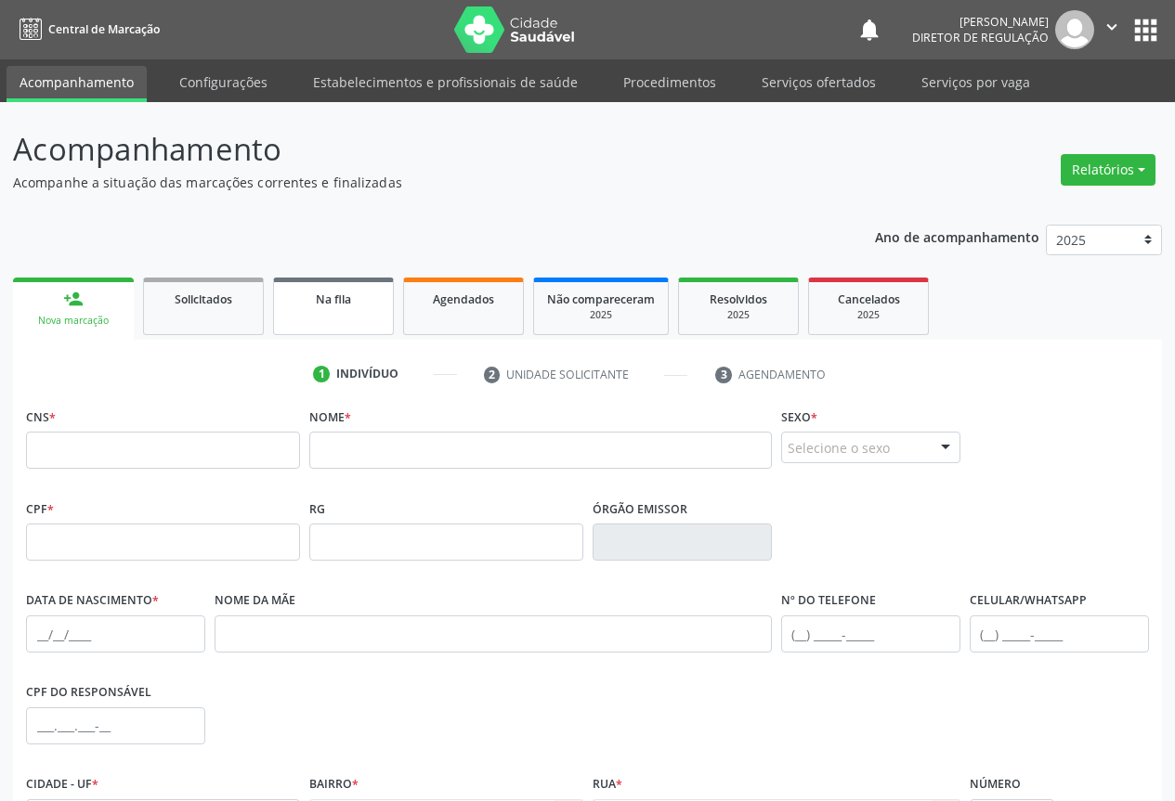
click at [372, 307] on div "Na fila" at bounding box center [333, 299] width 93 height 20
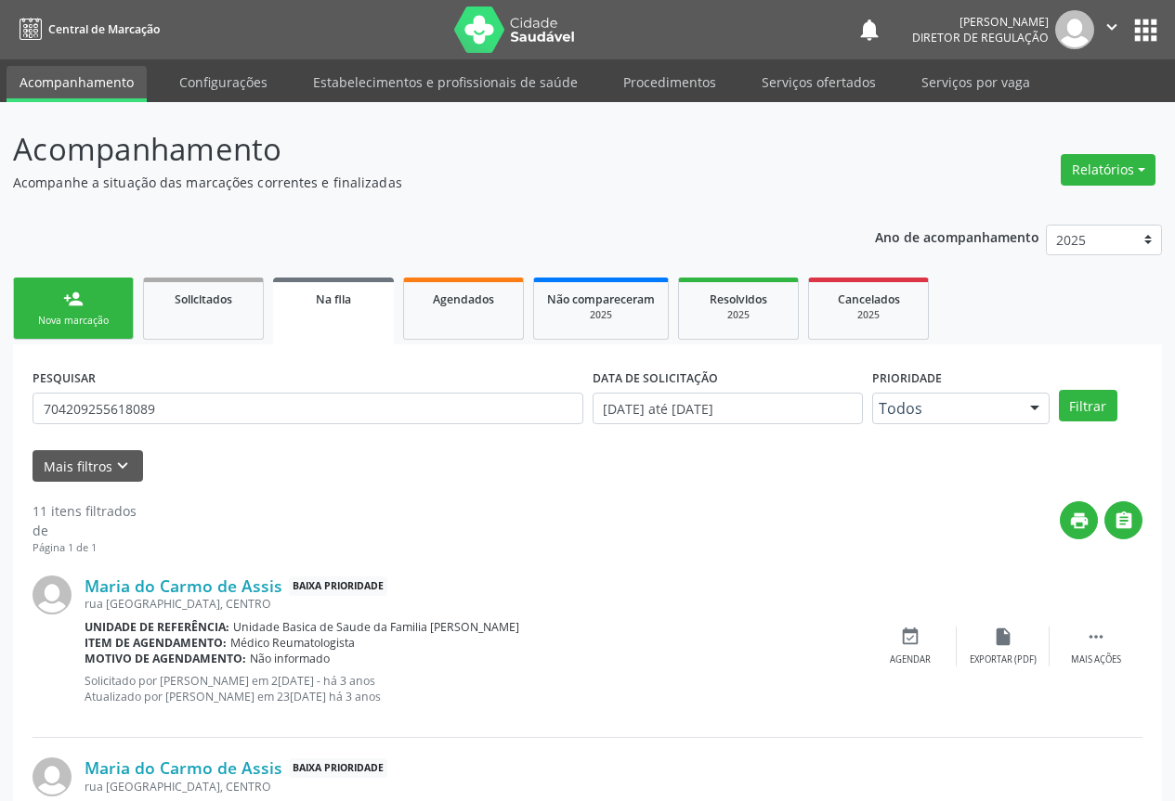
click at [71, 306] on div "person_add" at bounding box center [73, 299] width 20 height 20
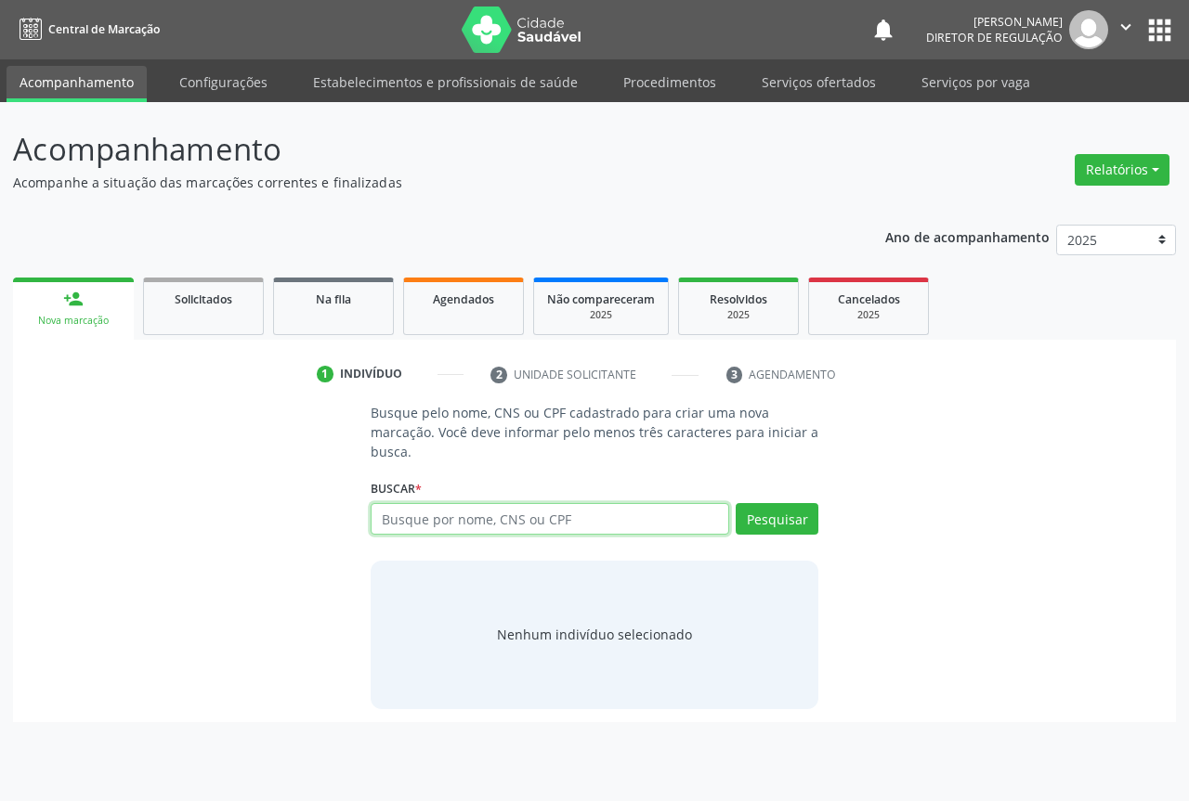
click at [451, 519] on input "text" at bounding box center [550, 519] width 358 height 32
type input "700507922974655"
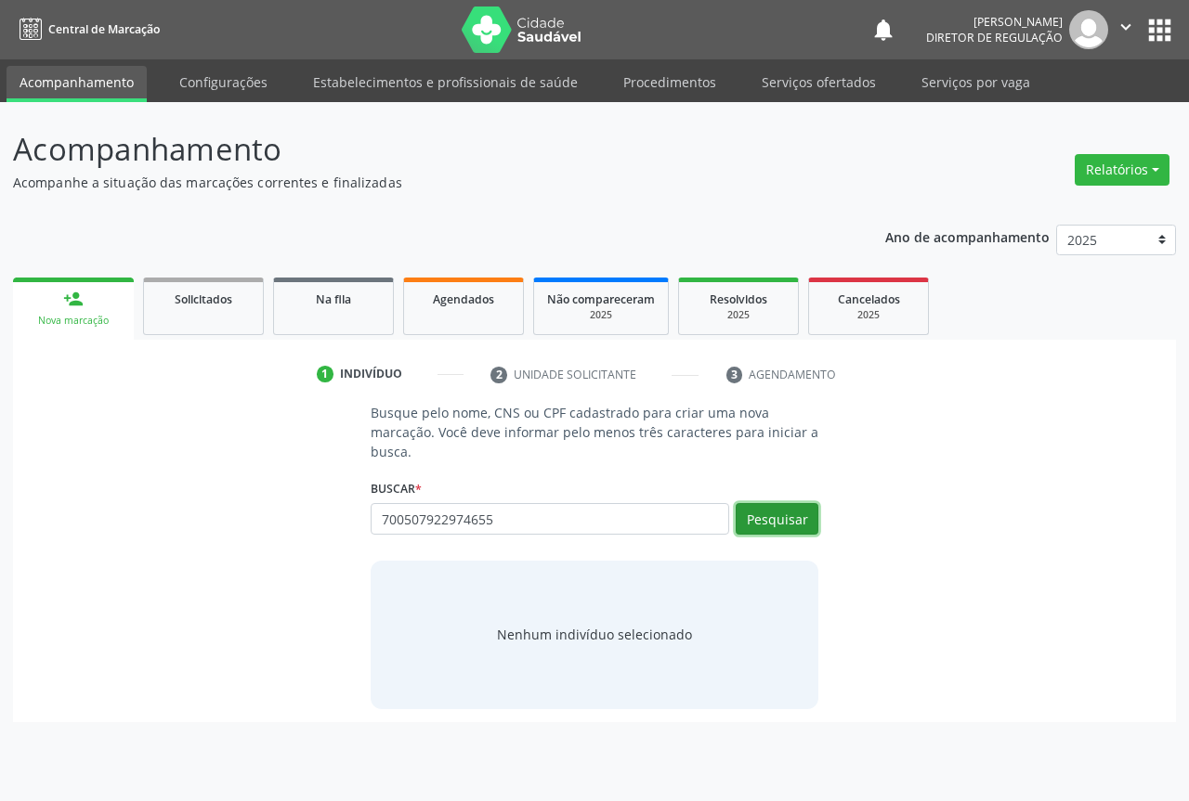
click at [780, 520] on button "Pesquisar" at bounding box center [776, 519] width 83 height 32
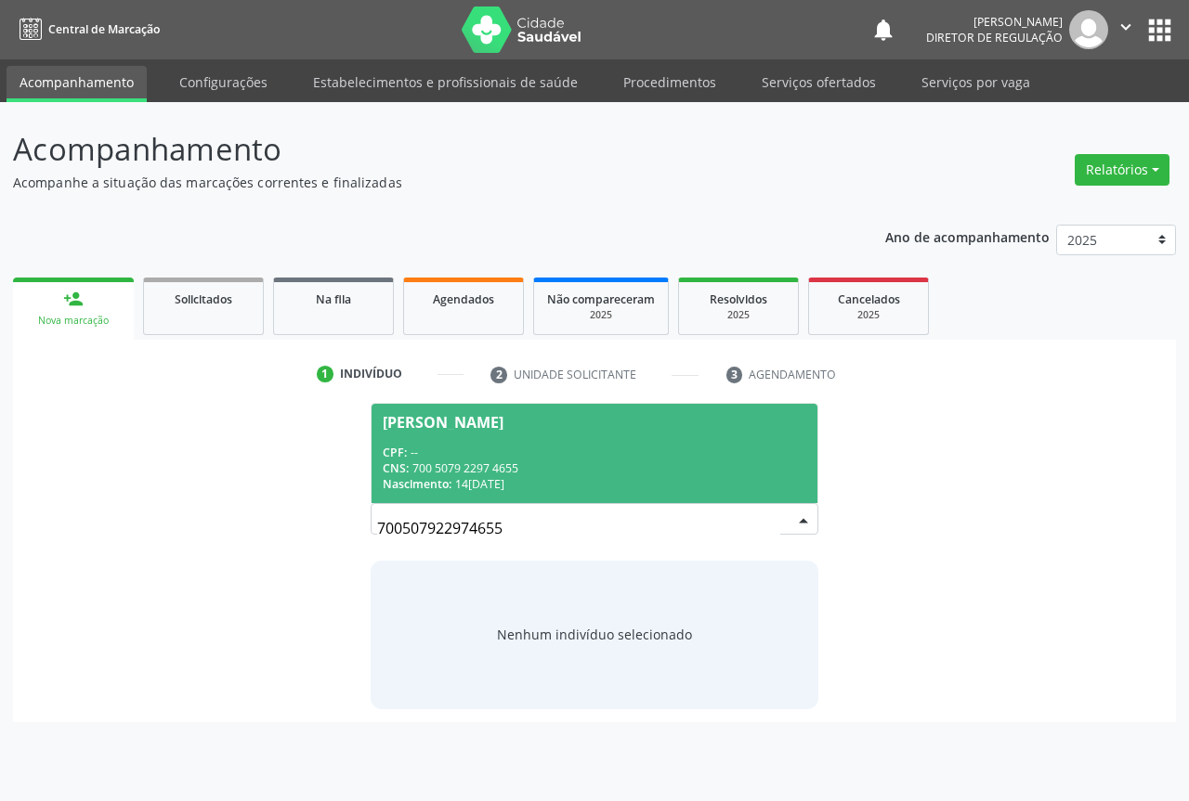
click at [460, 446] on div "CPF: --" at bounding box center [594, 453] width 423 height 16
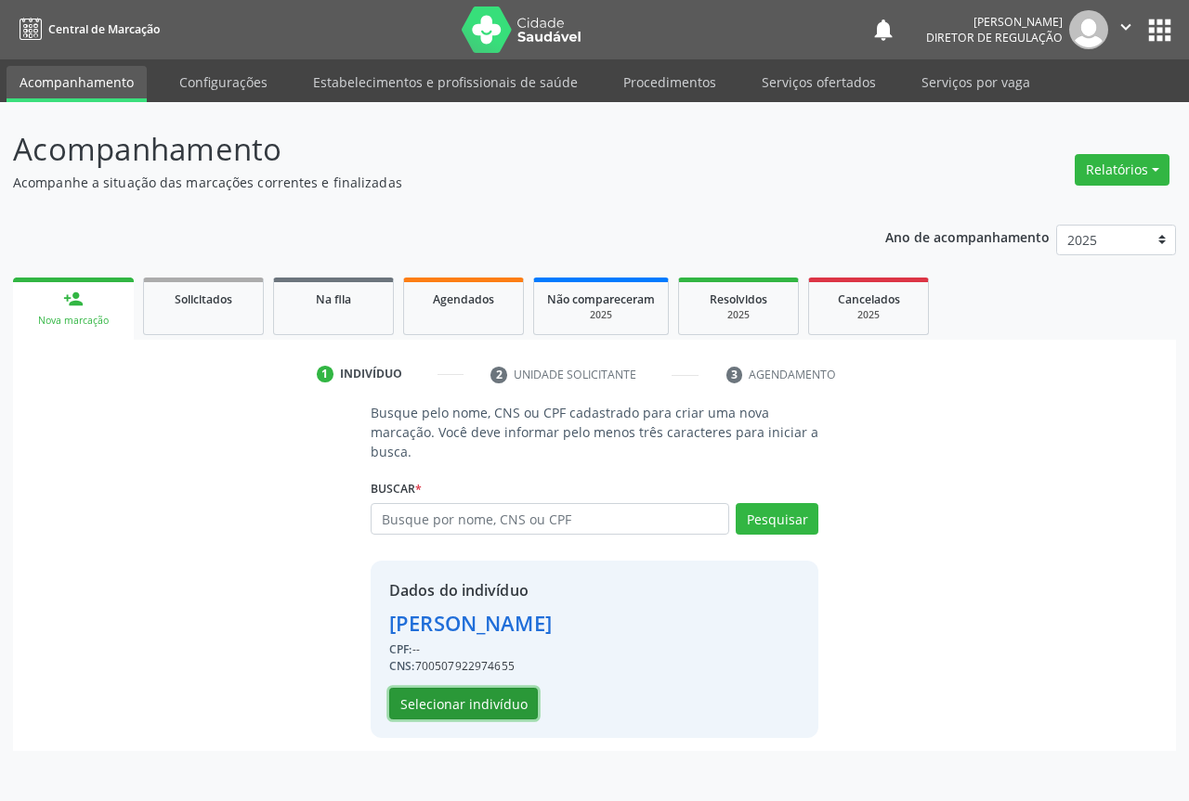
click at [423, 696] on button "Selecionar indivíduo" at bounding box center [463, 704] width 149 height 32
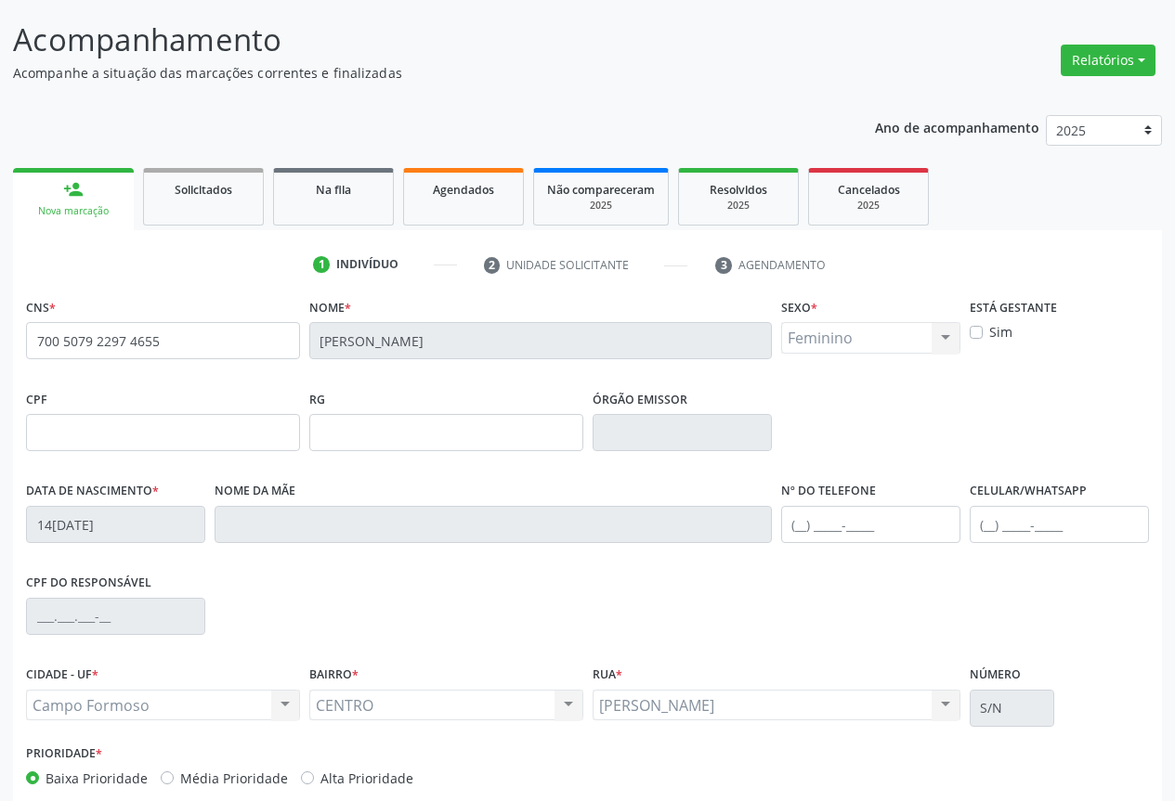
scroll to position [146, 0]
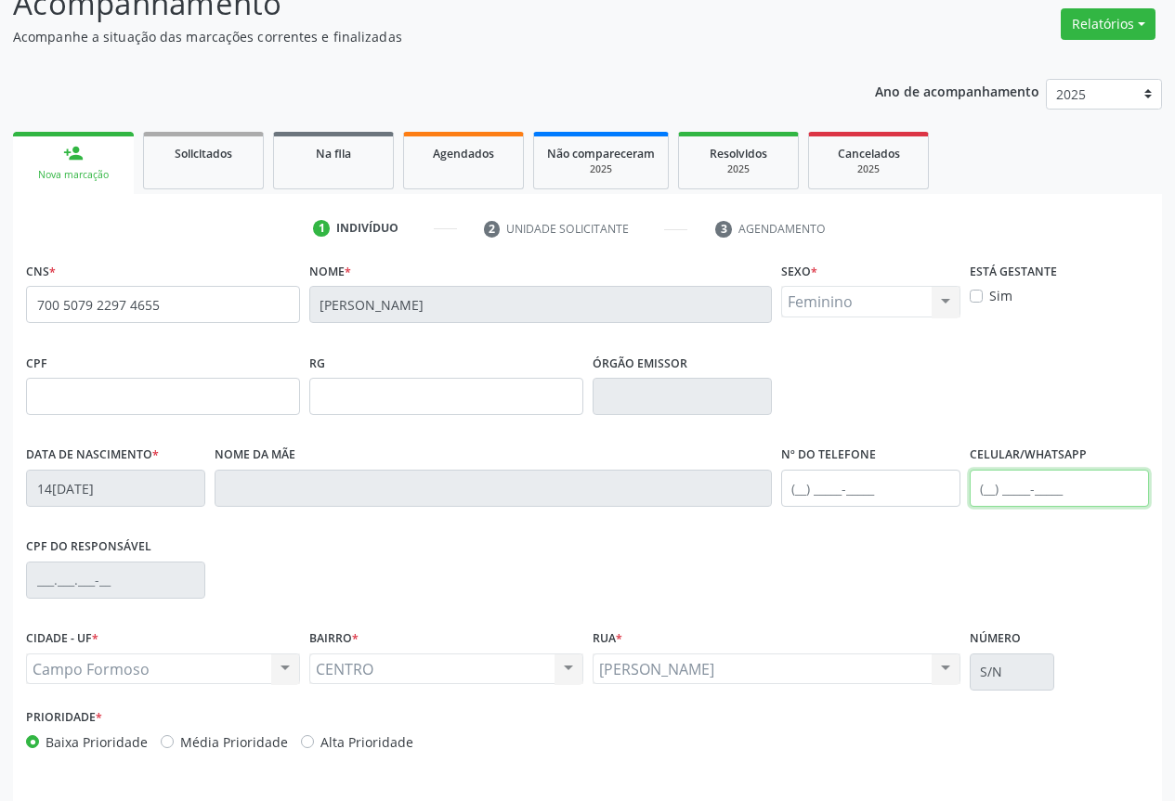
click at [992, 495] on input "text" at bounding box center [1058, 488] width 179 height 37
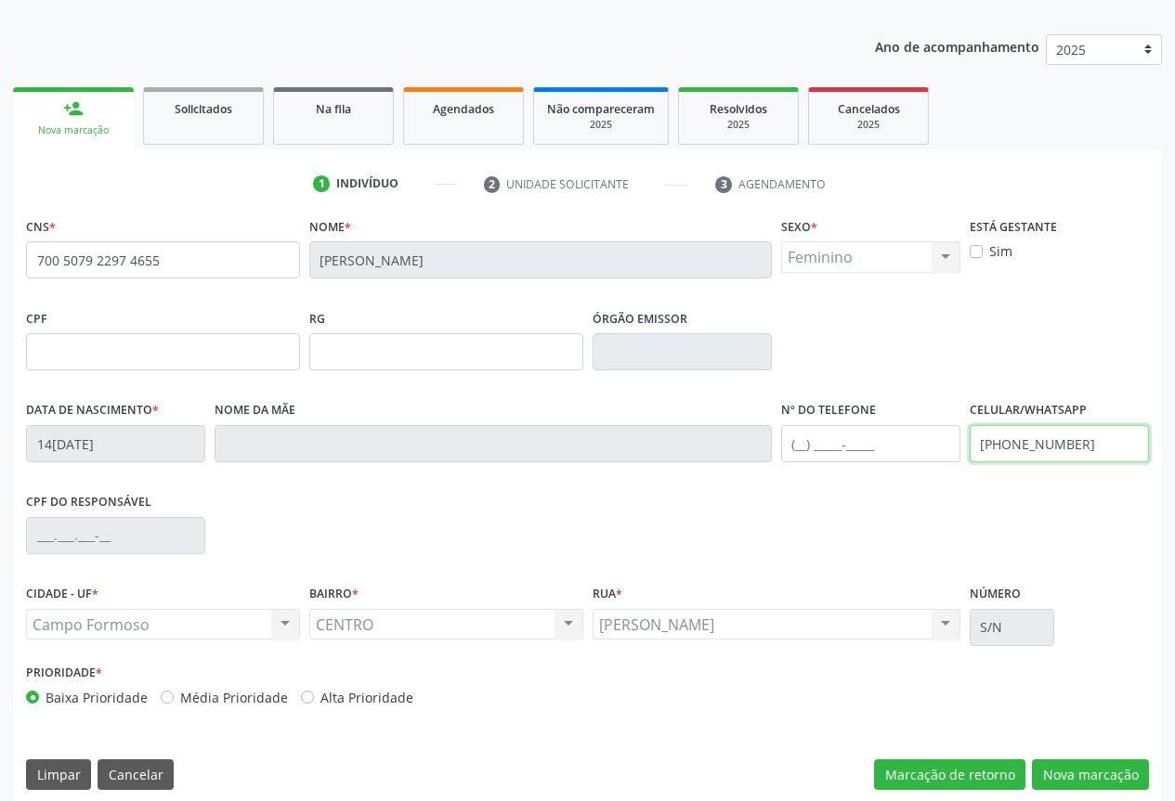
scroll to position [205, 0]
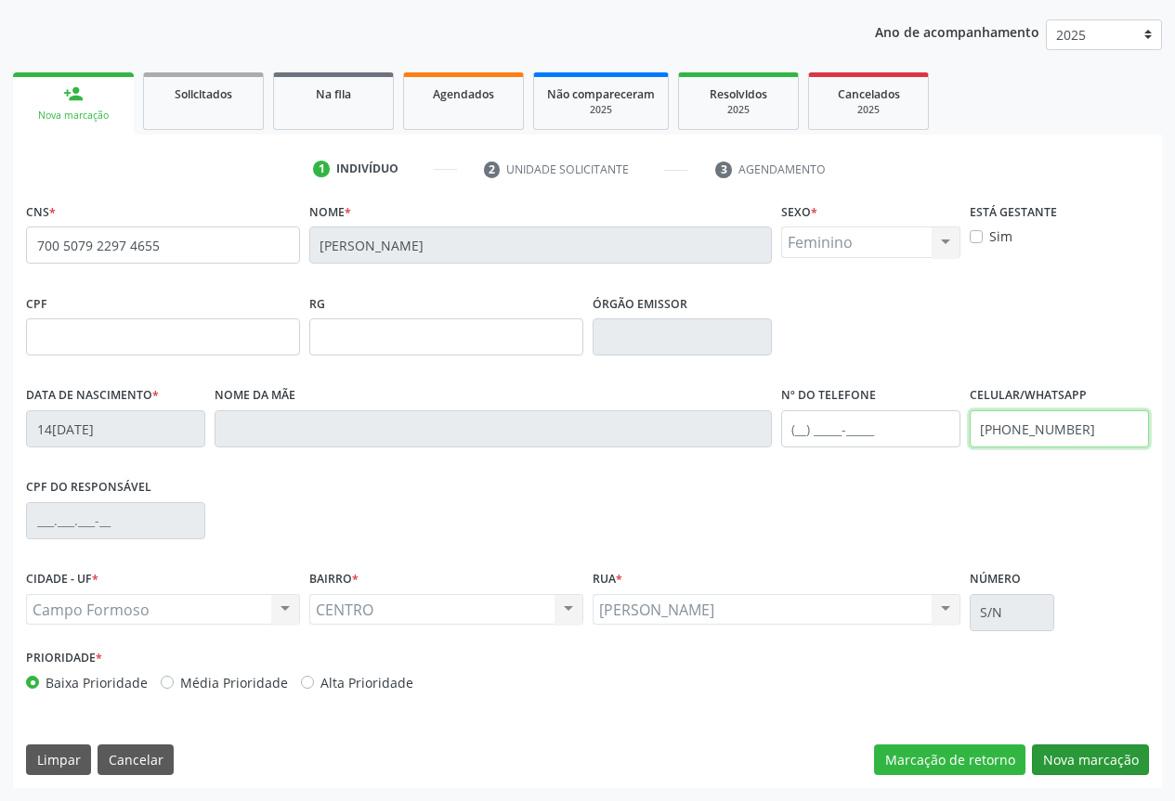
type input "[PHONE_NUMBER]"
click at [1069, 753] on button "Nova marcação" at bounding box center [1090, 761] width 117 height 32
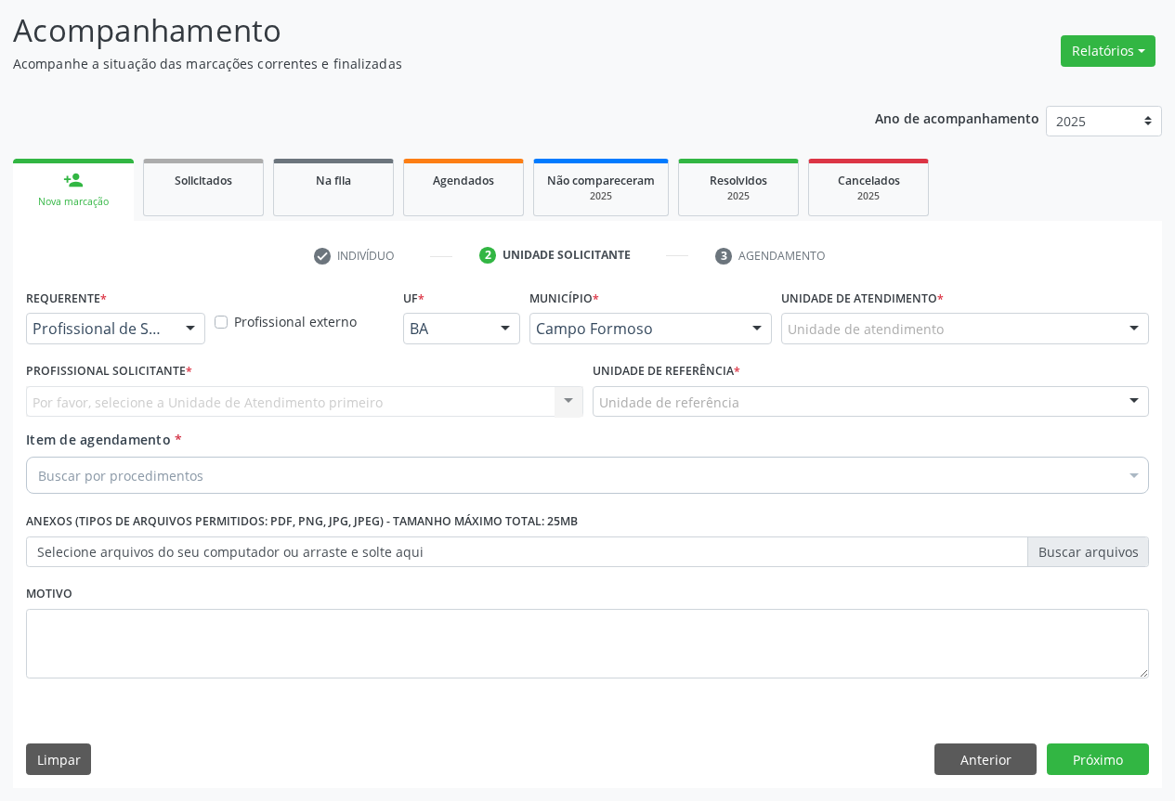
scroll to position [119, 0]
click at [191, 329] on div at bounding box center [190, 330] width 28 height 32
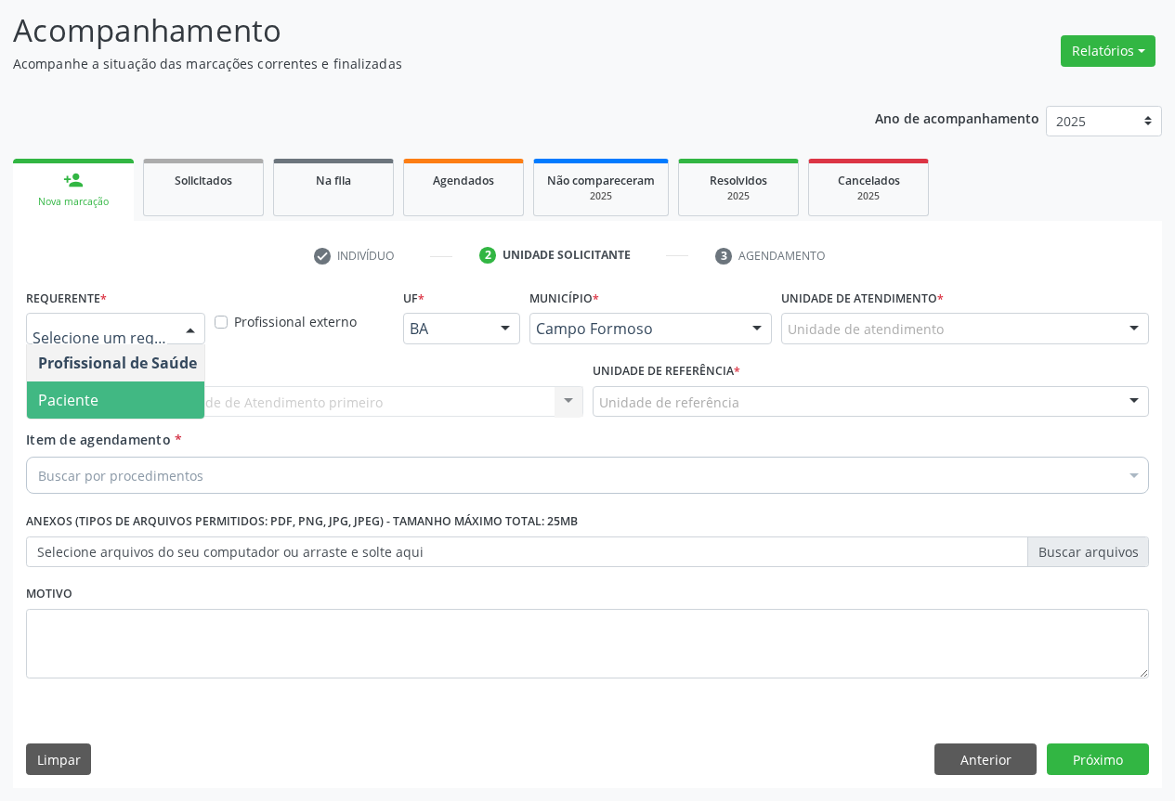
click at [130, 401] on span "Paciente" at bounding box center [117, 400] width 181 height 37
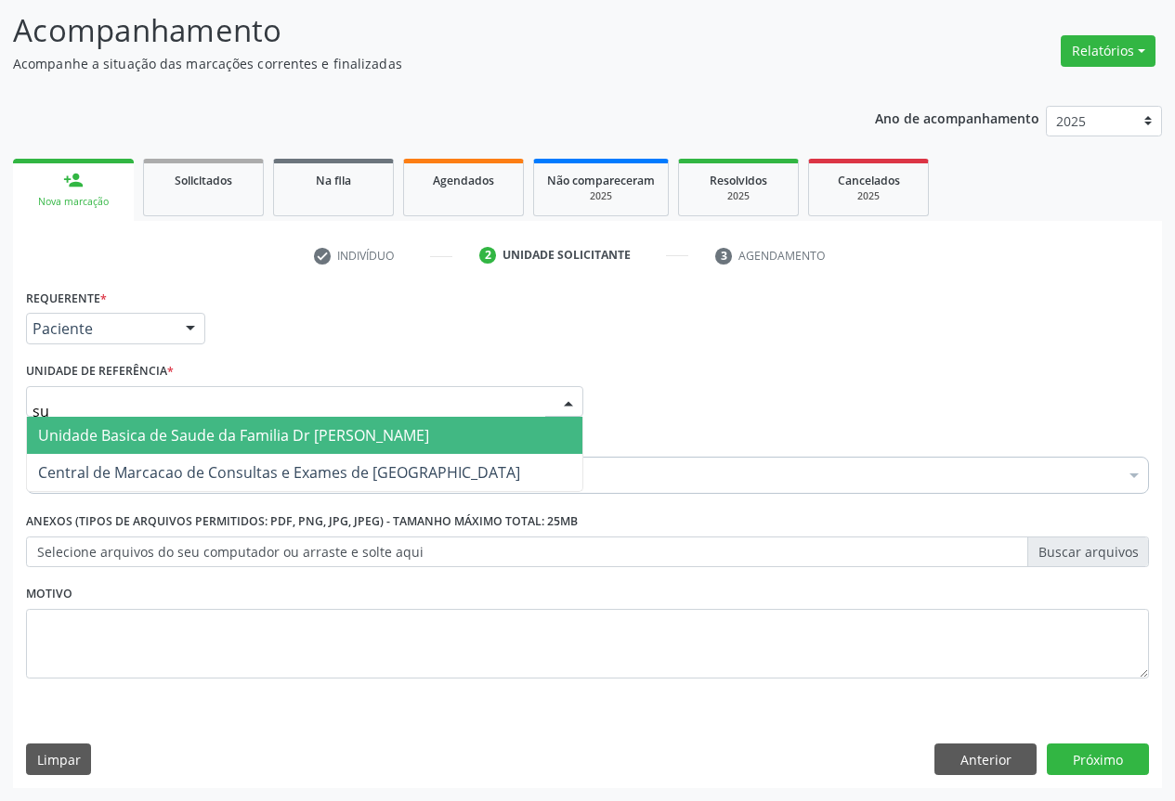
type input "sud"
click at [137, 435] on span "Unidade Basica de Saude da Familia Dr [PERSON_NAME]" at bounding box center [233, 435] width 391 height 20
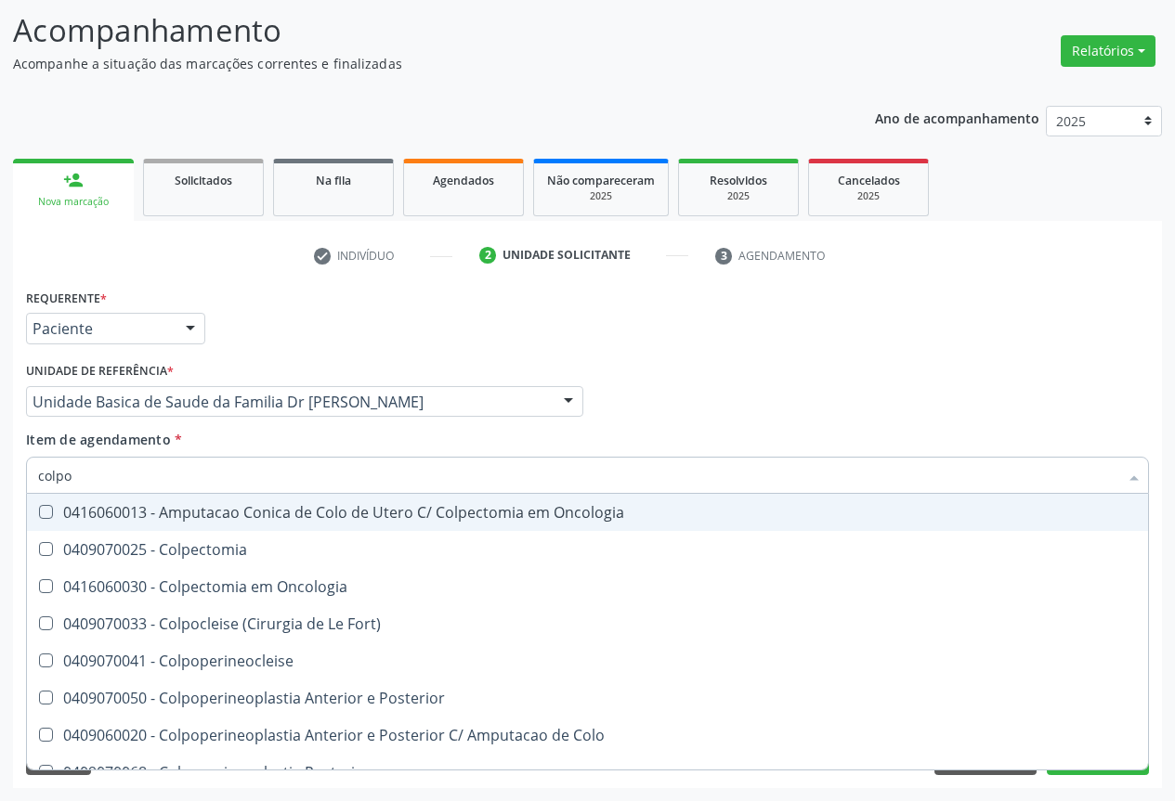
type input "colpop"
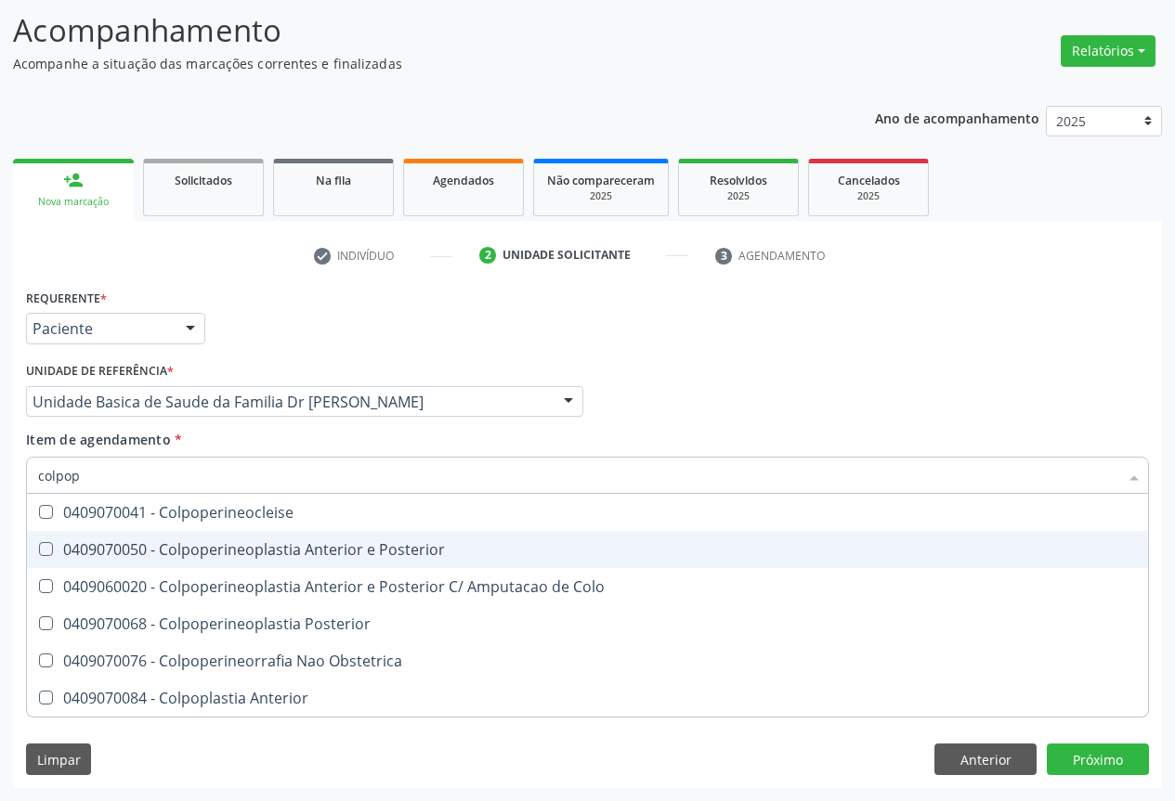
click at [264, 544] on div "0409070050 - Colpoperineoplastia Anterior e Posterior" at bounding box center [587, 549] width 1099 height 15
checkbox Posterior "true"
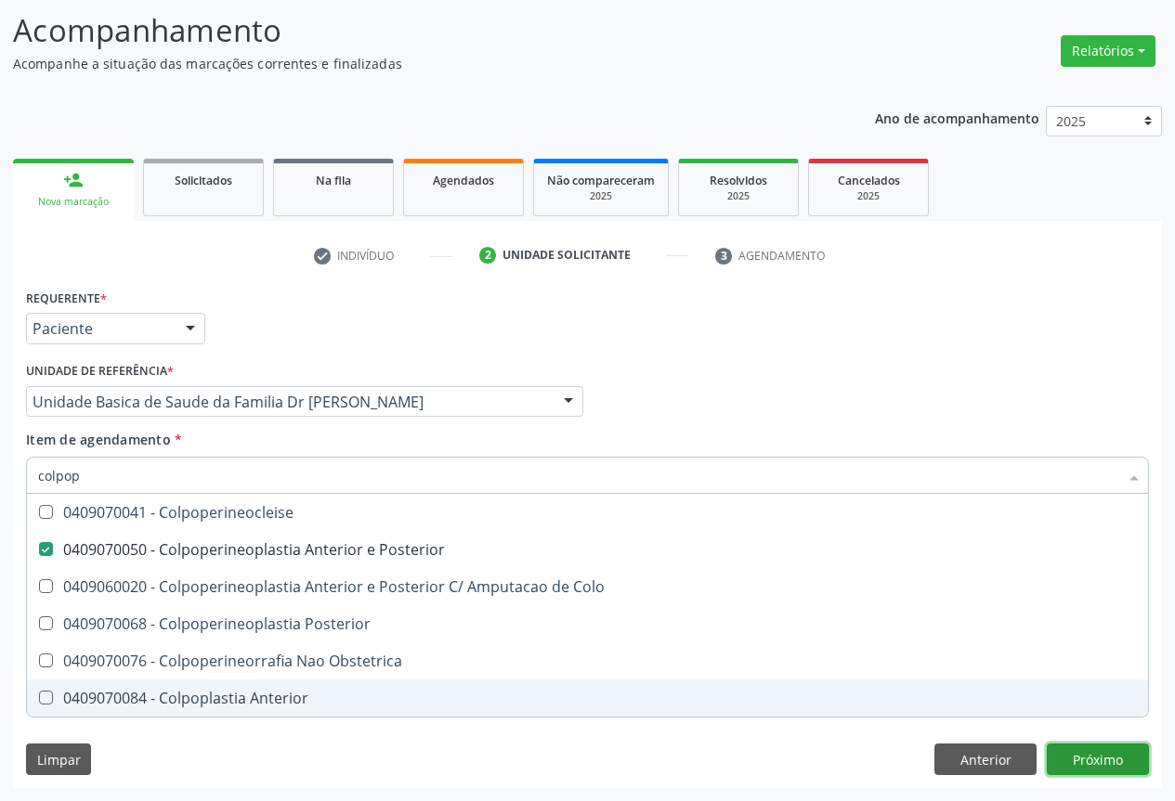
click at [1092, 754] on div "Requerente * Paciente Profissional de Saúde Paciente Nenhum resultado encontrad…" at bounding box center [587, 536] width 1149 height 504
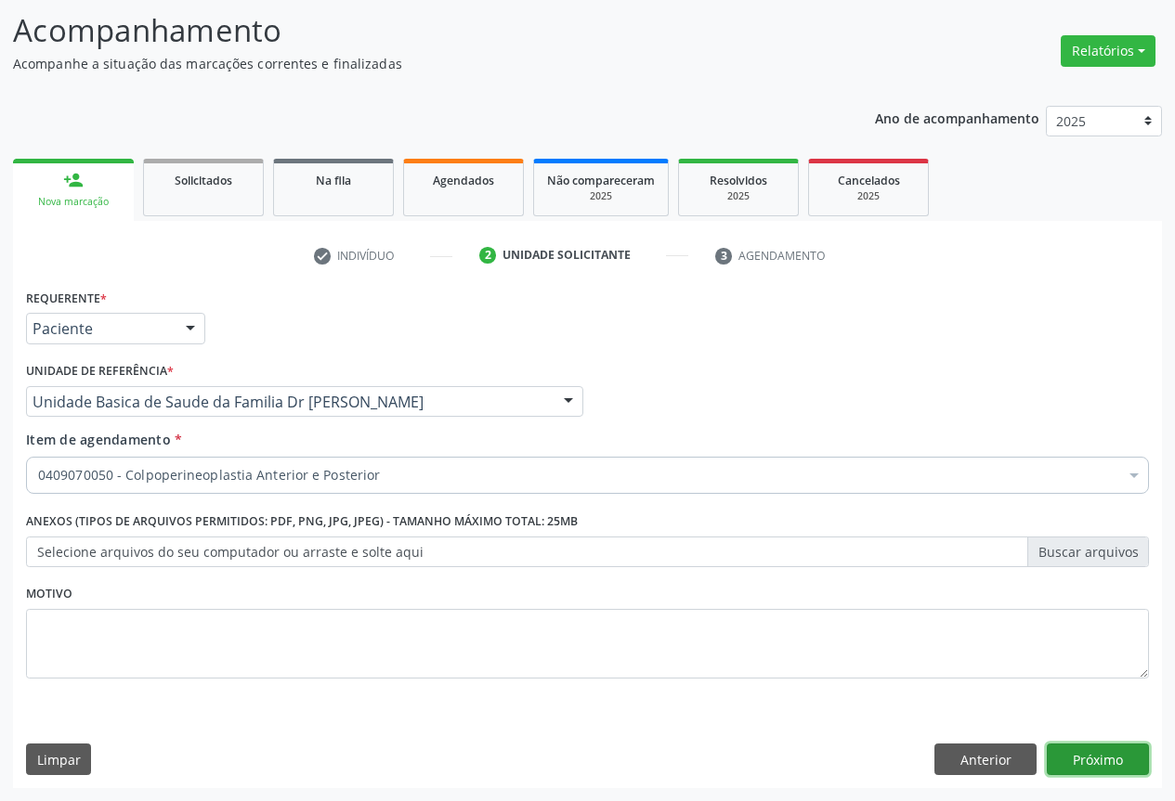
click at [1096, 750] on button "Próximo" at bounding box center [1098, 760] width 102 height 32
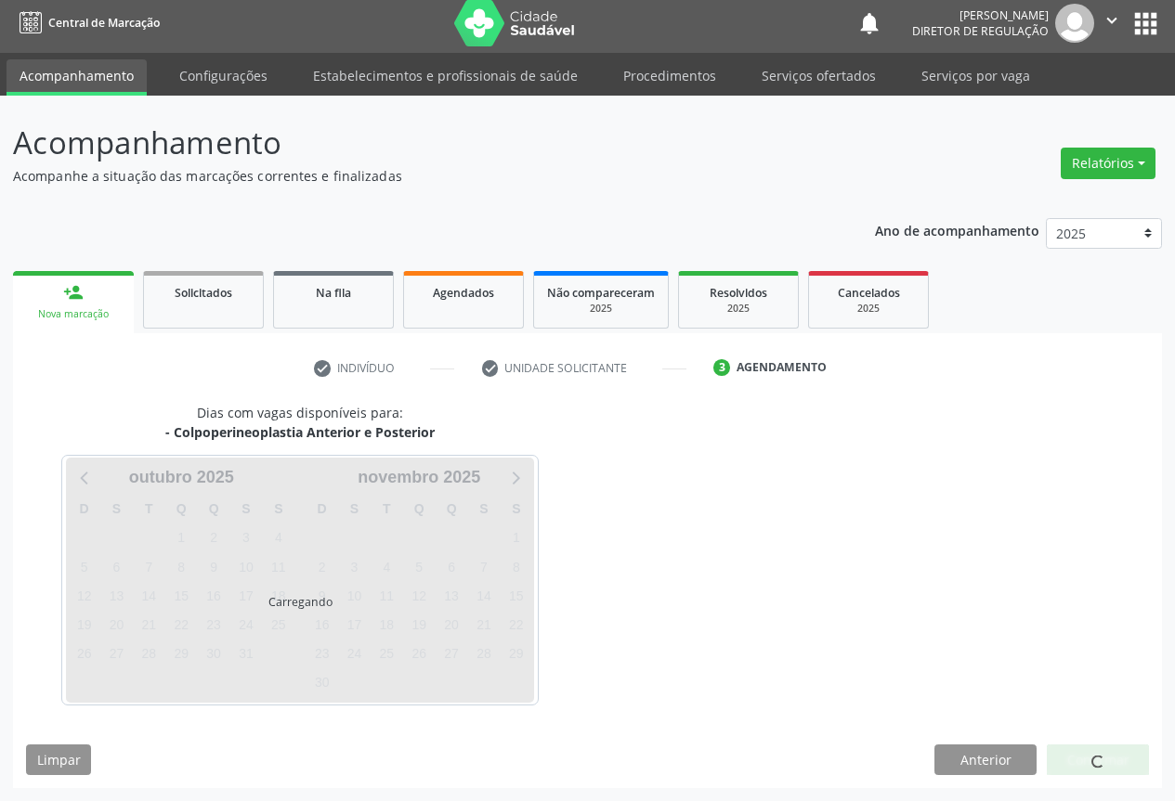
scroll to position [7, 0]
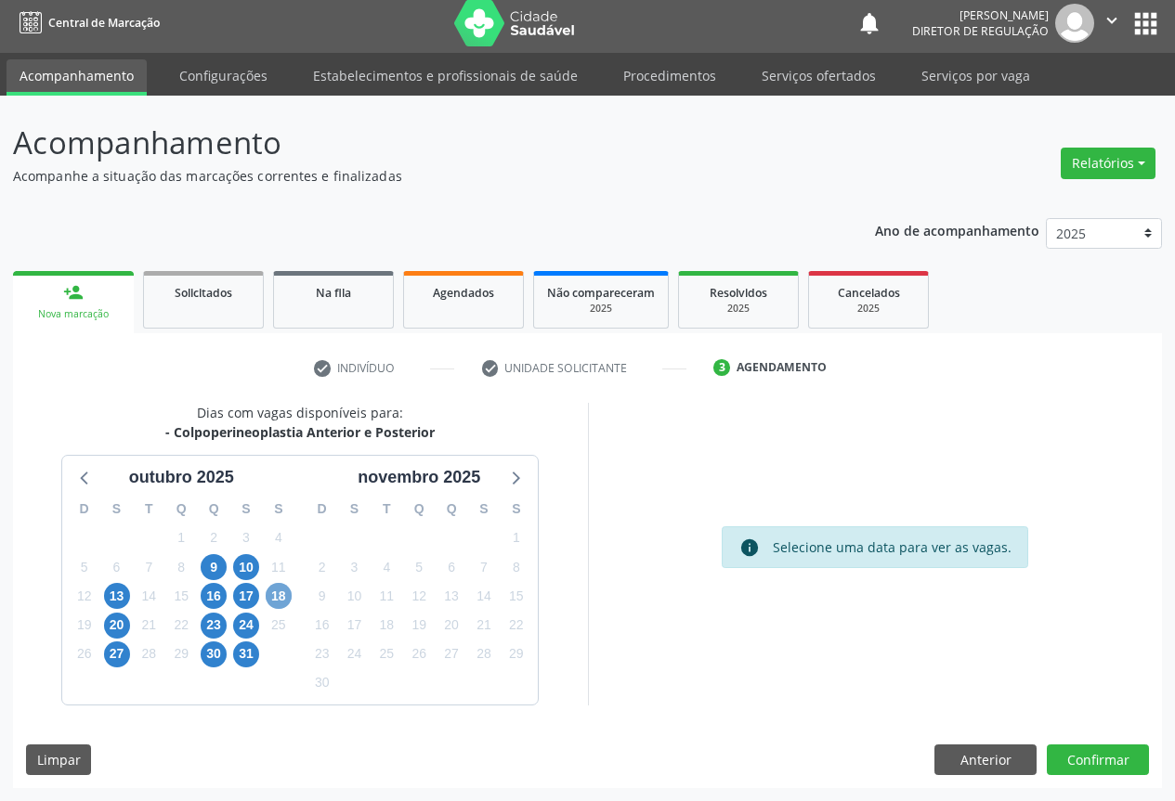
click at [282, 599] on span "18" at bounding box center [279, 596] width 26 height 26
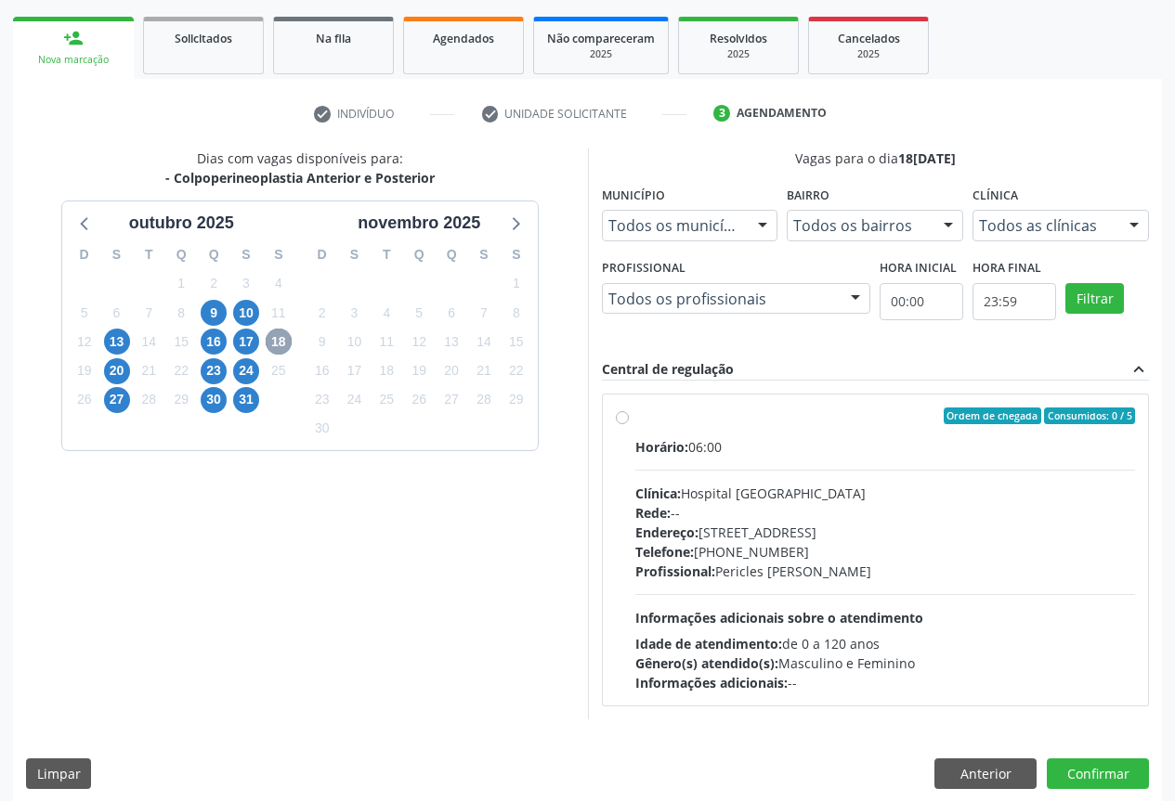
scroll to position [275, 0]
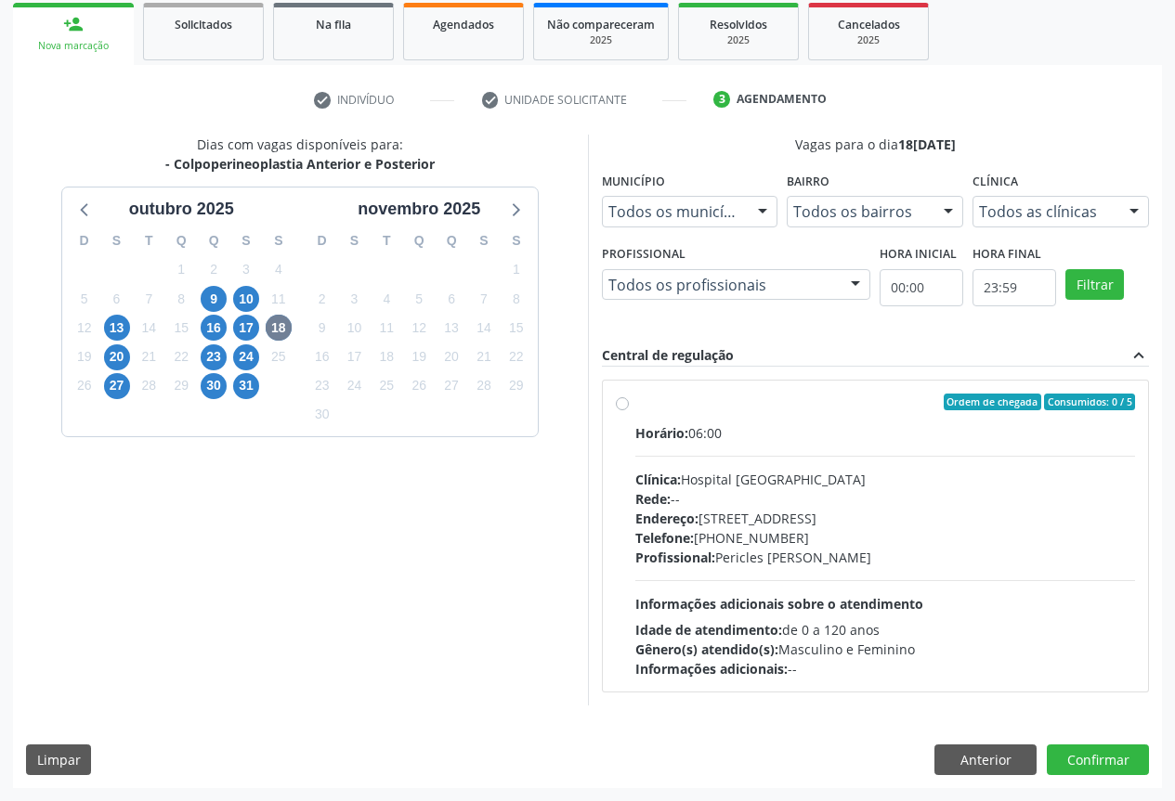
click at [635, 401] on label "Ordem de chegada Consumidos: 0 / 5 Horário: 06:00 Clínica: Hospital [GEOGRAPHIC…" at bounding box center [885, 536] width 501 height 285
click at [620, 401] on input "Ordem de chegada Consumidos: 0 / 5 Horário: 06:00 Clínica: Hospital [GEOGRAPHIC…" at bounding box center [622, 402] width 13 height 17
radio input "true"
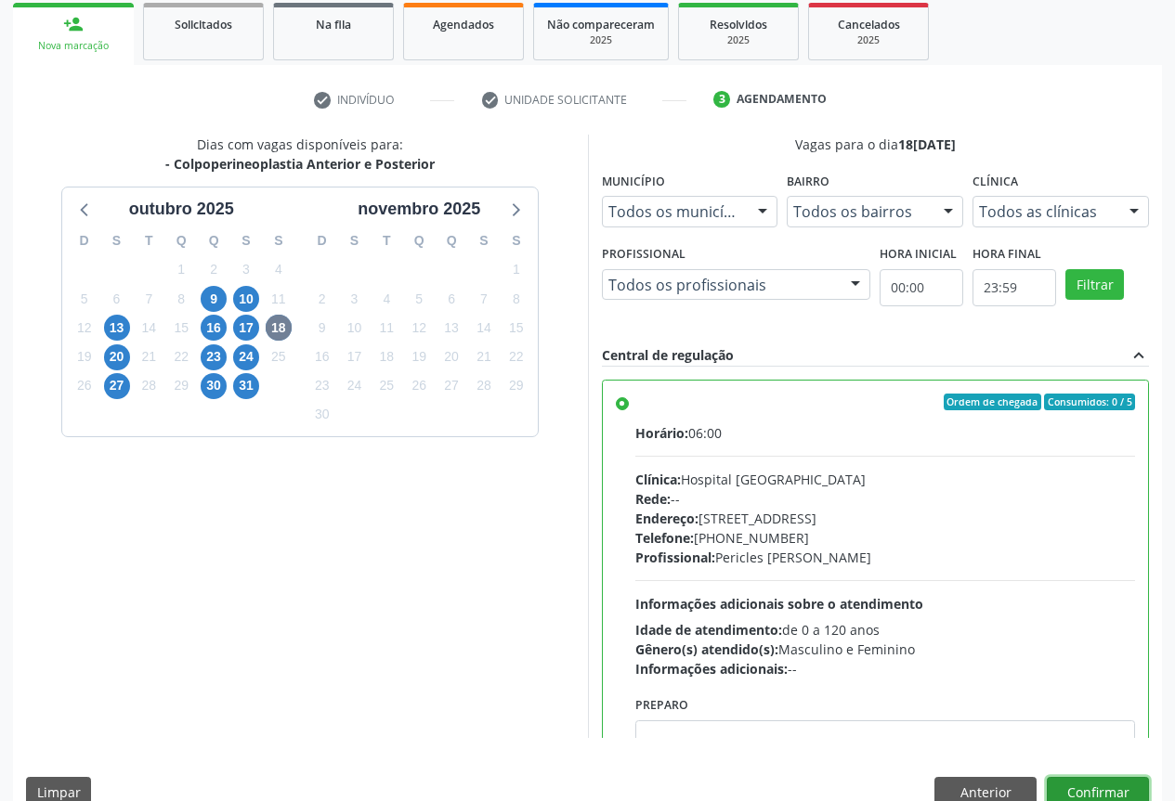
click at [1101, 793] on button "Confirmar" at bounding box center [1098, 793] width 102 height 32
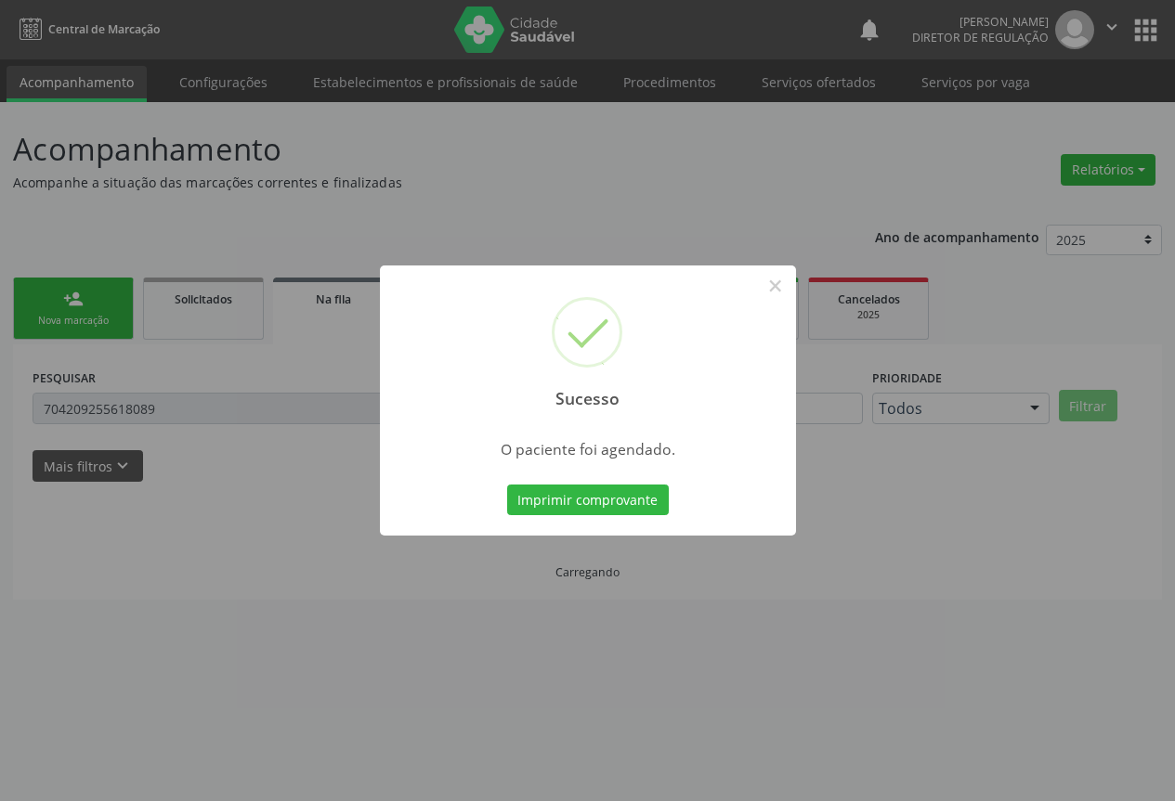
scroll to position [0, 0]
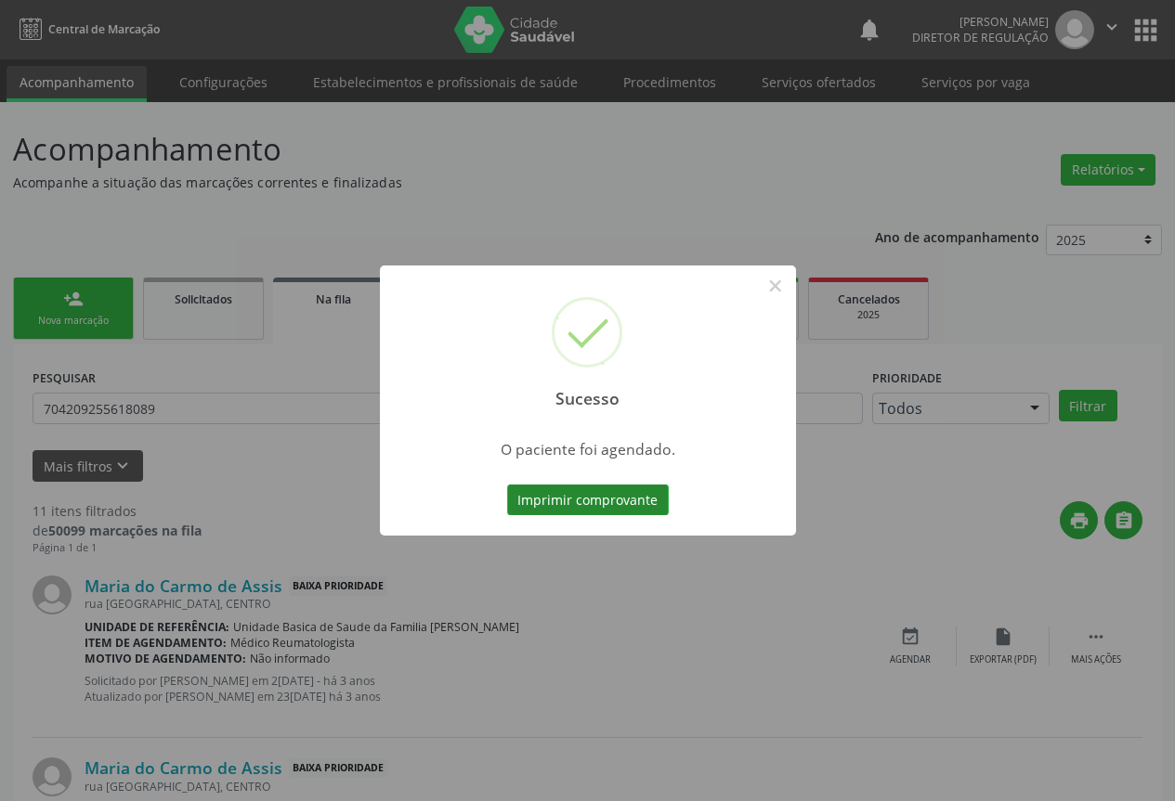
click at [597, 510] on button "Imprimir comprovante" at bounding box center [588, 501] width 162 height 32
